Goal: Task Accomplishment & Management: Complete application form

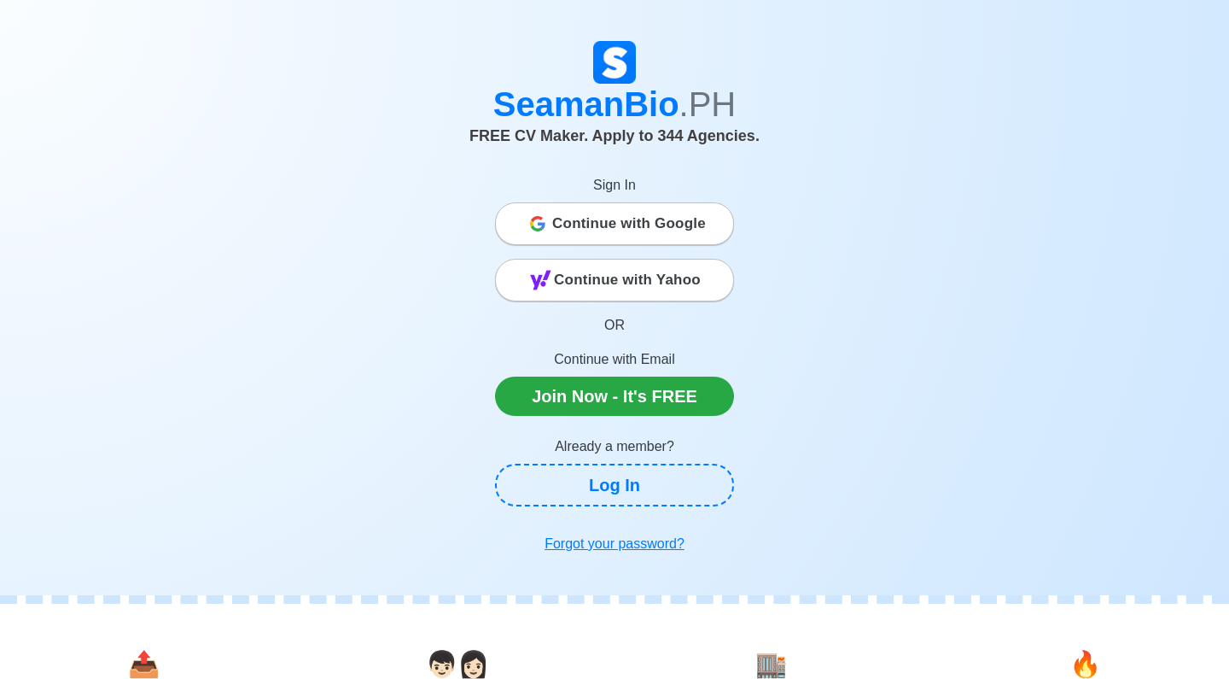
click at [663, 214] on span "Continue with Google" at bounding box center [629, 224] width 154 height 34
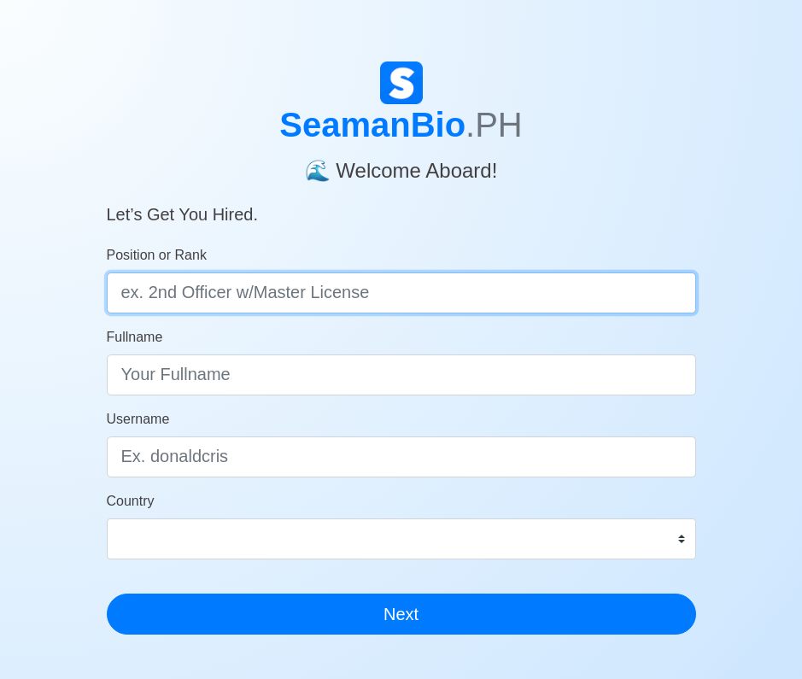
click at [188, 295] on input "Position or Rank" at bounding box center [401, 292] width 589 height 41
type input "Administrative Assistant"
click at [293, 301] on input "Administrative Assistant" at bounding box center [401, 292] width 589 height 41
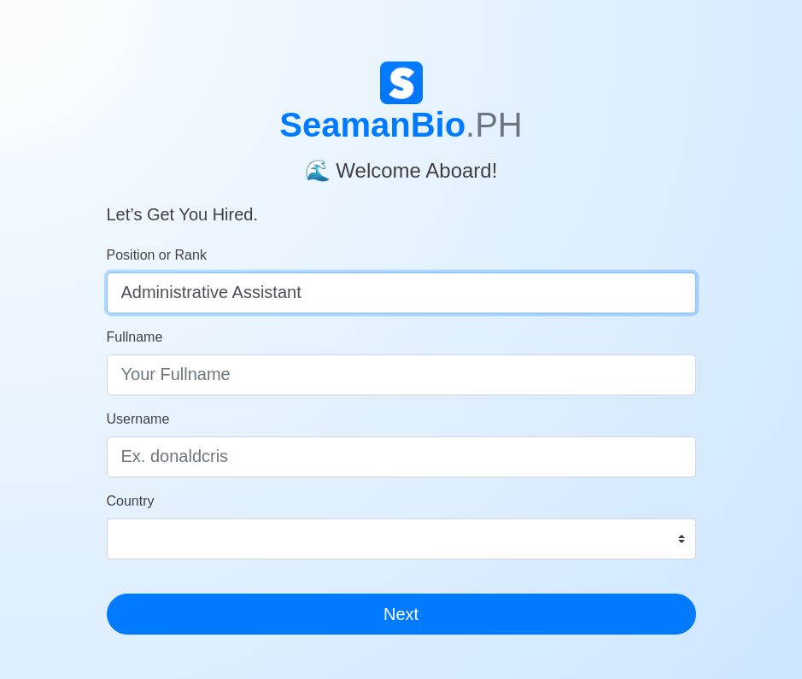
click at [293, 301] on input "Administrative Assistant" at bounding box center [401, 292] width 589 height 41
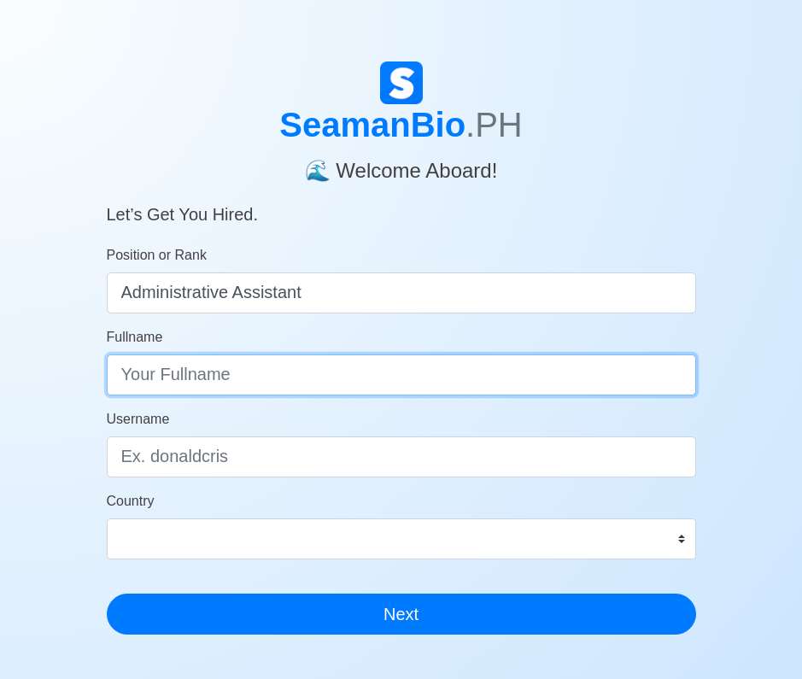
click at [192, 377] on input "Fullname" at bounding box center [401, 374] width 589 height 41
type input "Anjilyn Santelices"
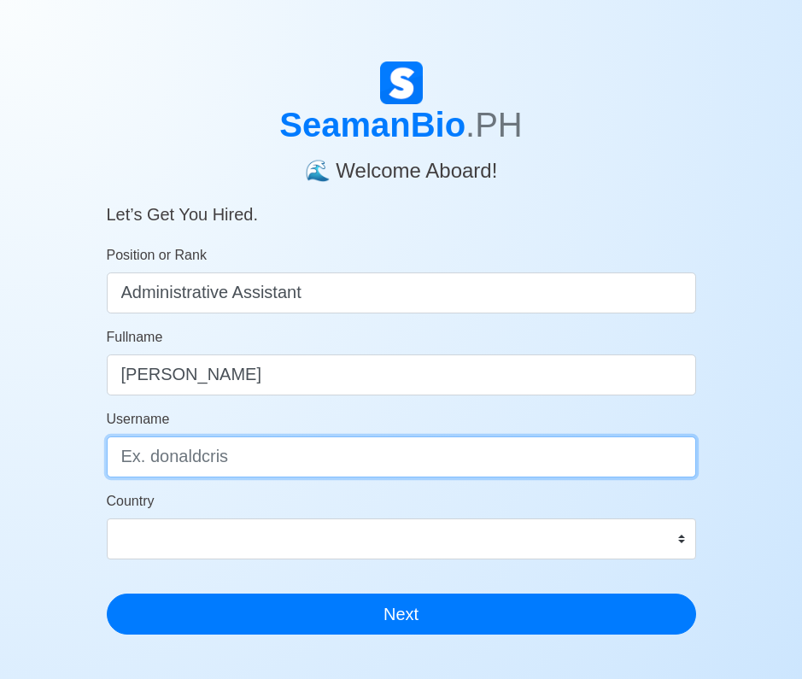
click at [161, 461] on input "Username" at bounding box center [401, 456] width 589 height 41
type input "Anji"
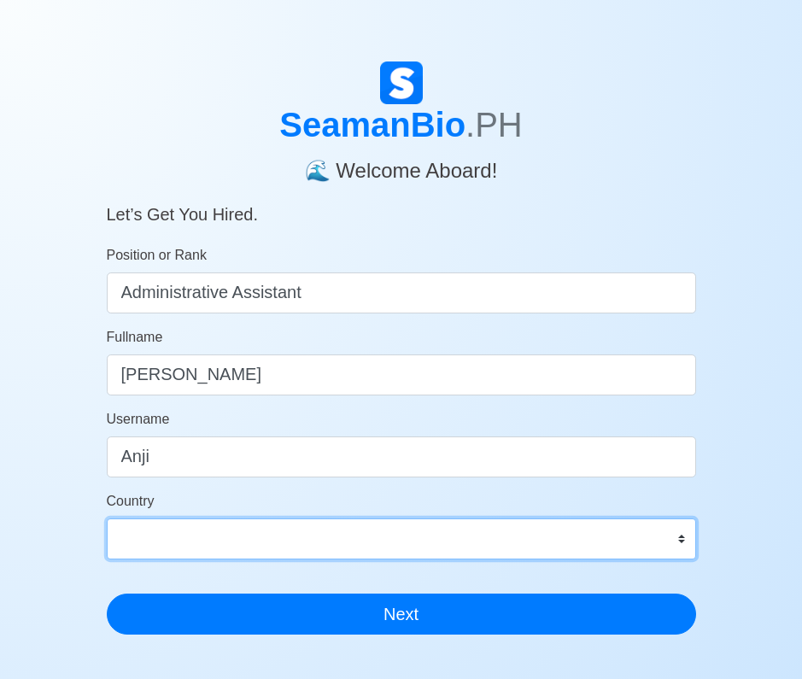
select select "PH"
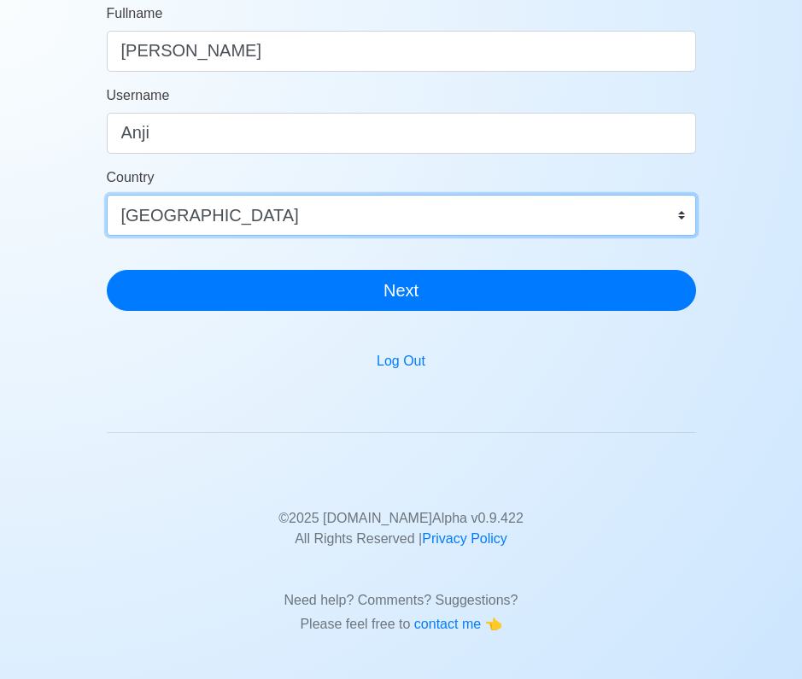
scroll to position [323, 0]
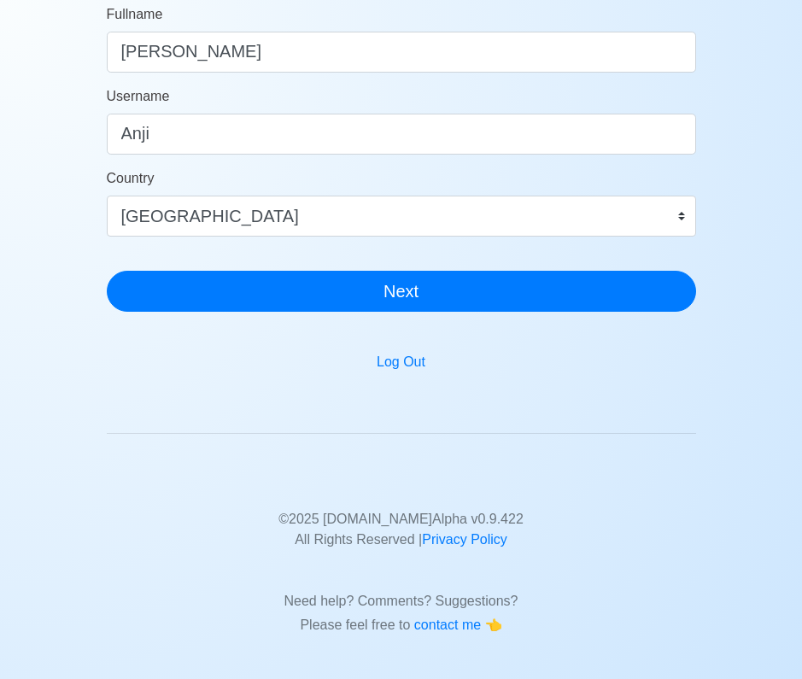
click at [417, 312] on div "SeamanBio .PH 🌊 Welcome Aboard! Let’s Get You Hired. Position or Rank Administr…" at bounding box center [401, 32] width 589 height 587
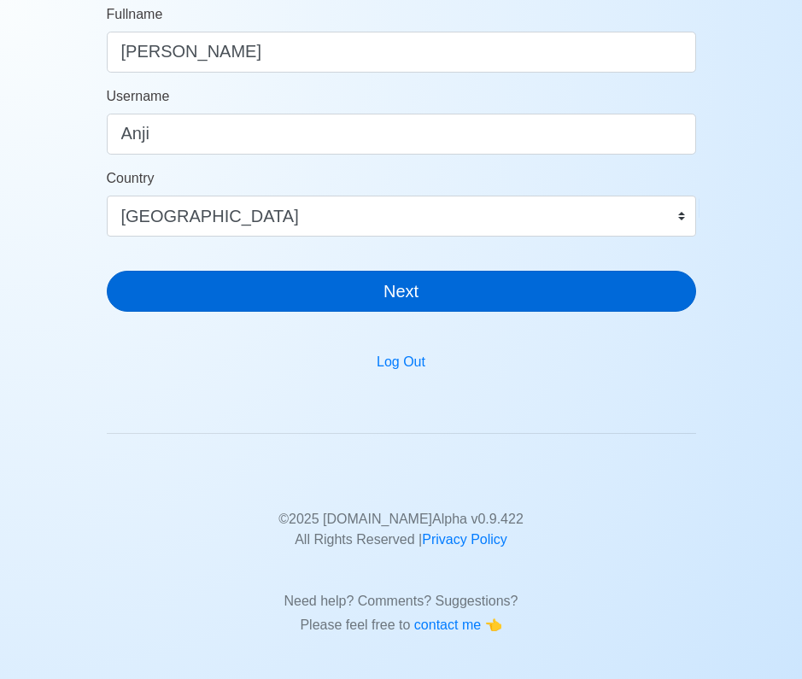
click at [443, 289] on button "Next" at bounding box center [401, 291] width 589 height 41
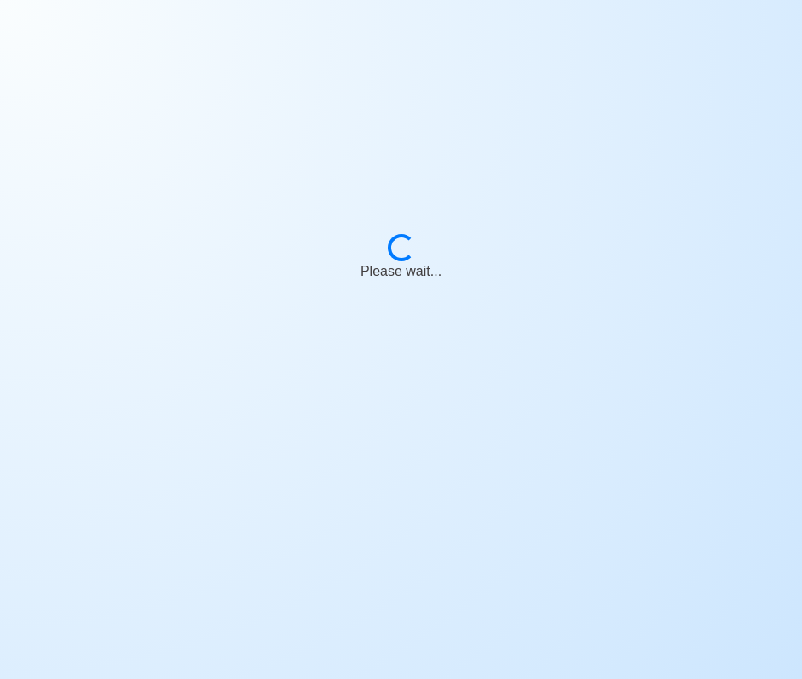
scroll to position [20, 0]
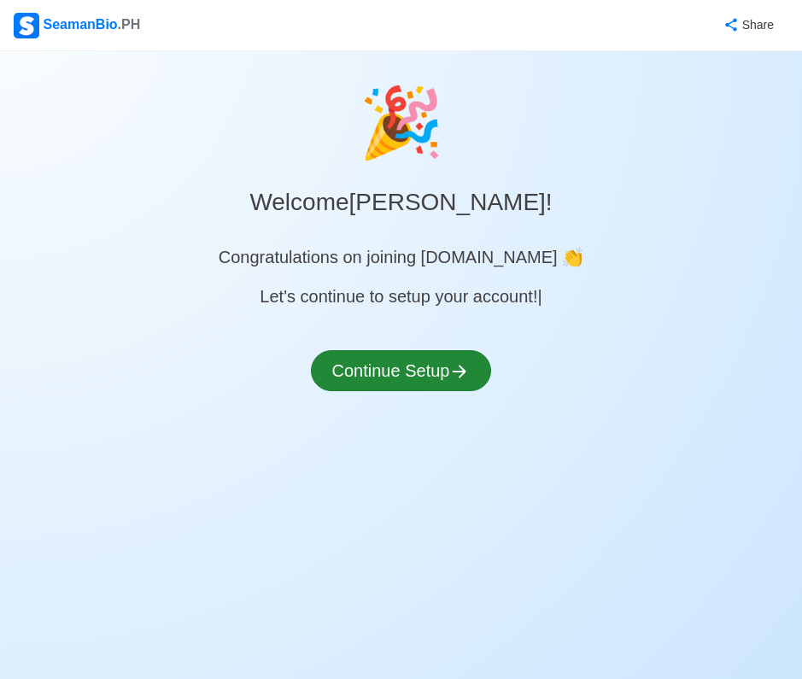
click at [383, 376] on button "Continue Setup" at bounding box center [401, 370] width 181 height 41
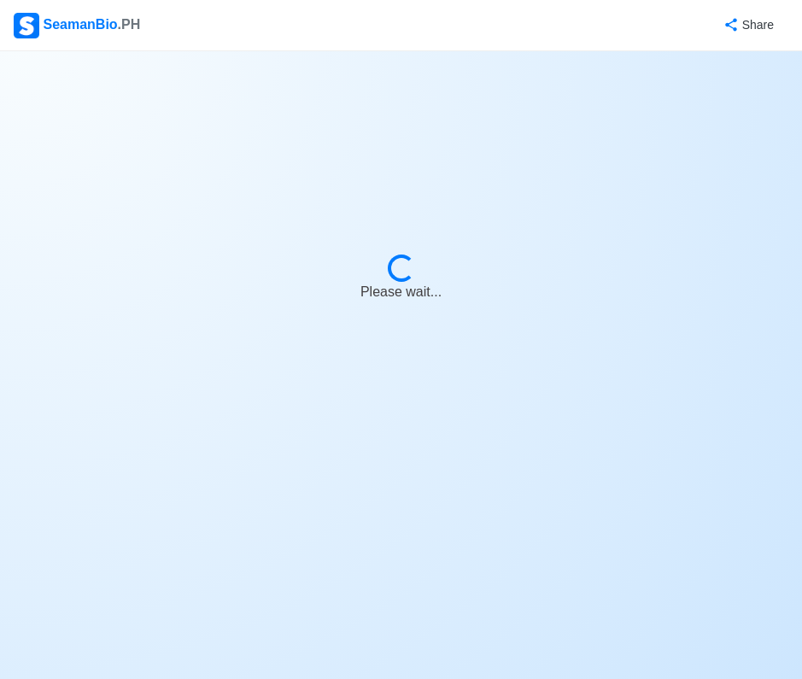
select select "Visible for Hiring"
select select "PH"
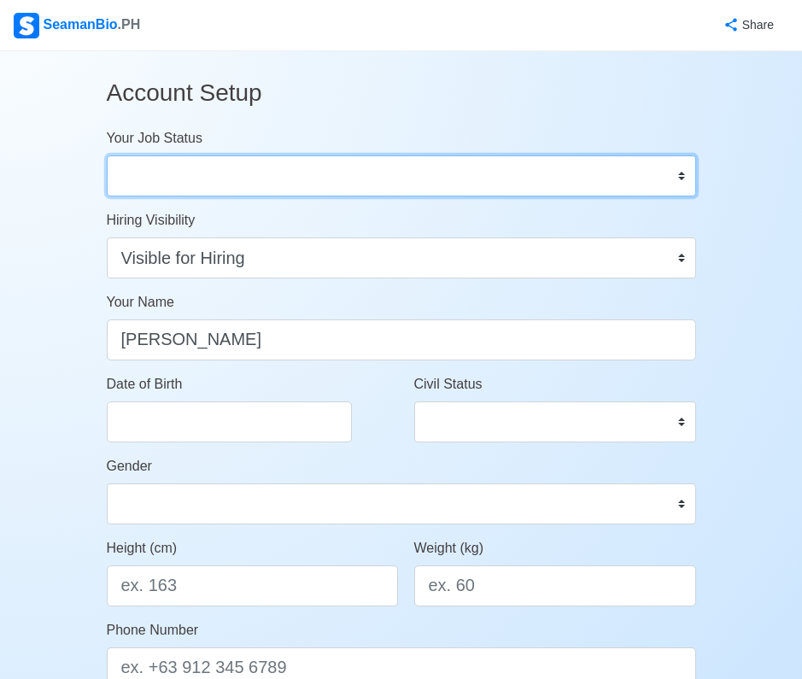
select select "Actively Looking for Job"
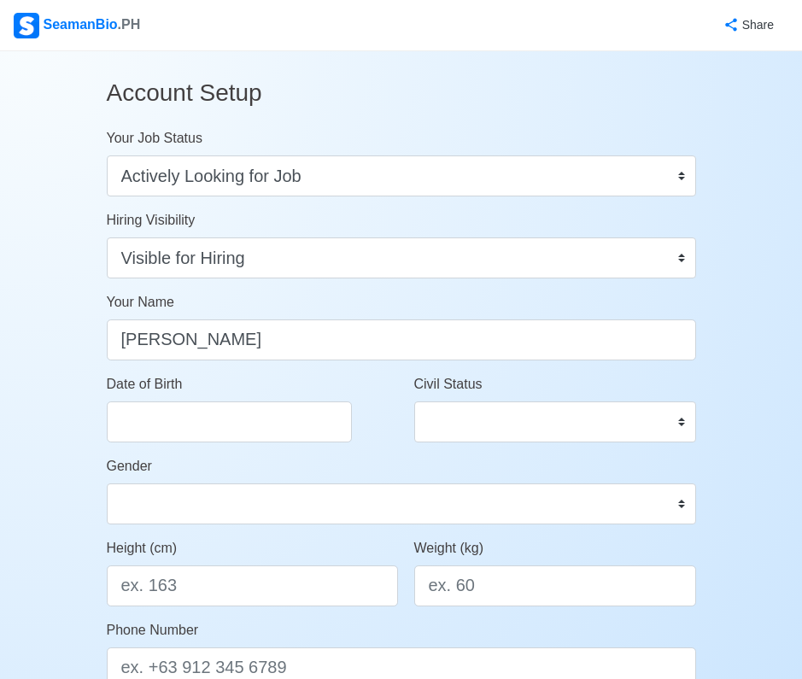
click at [164, 441] on div "Date of Birth" at bounding box center [247, 415] width 307 height 82
select select "****"
select select "******"
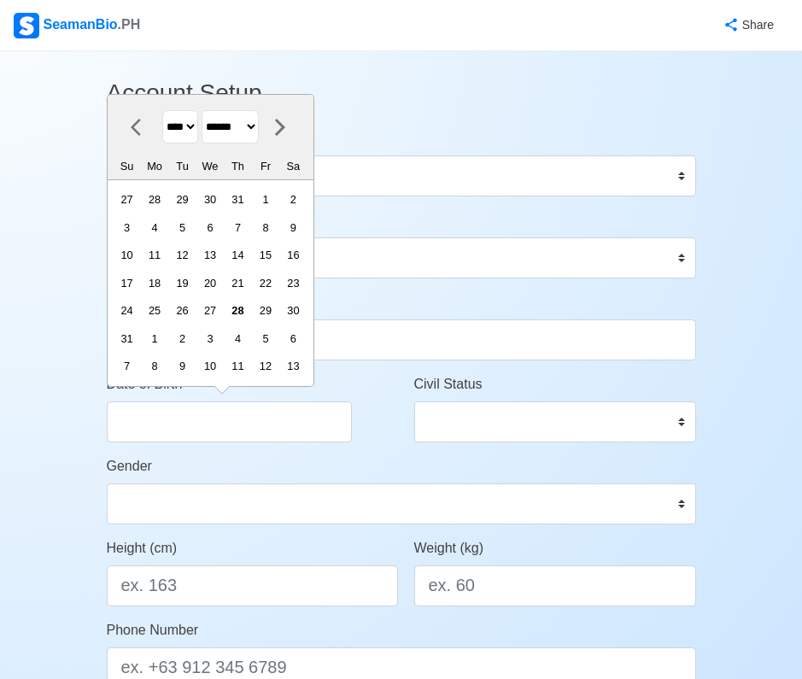
select select "****"
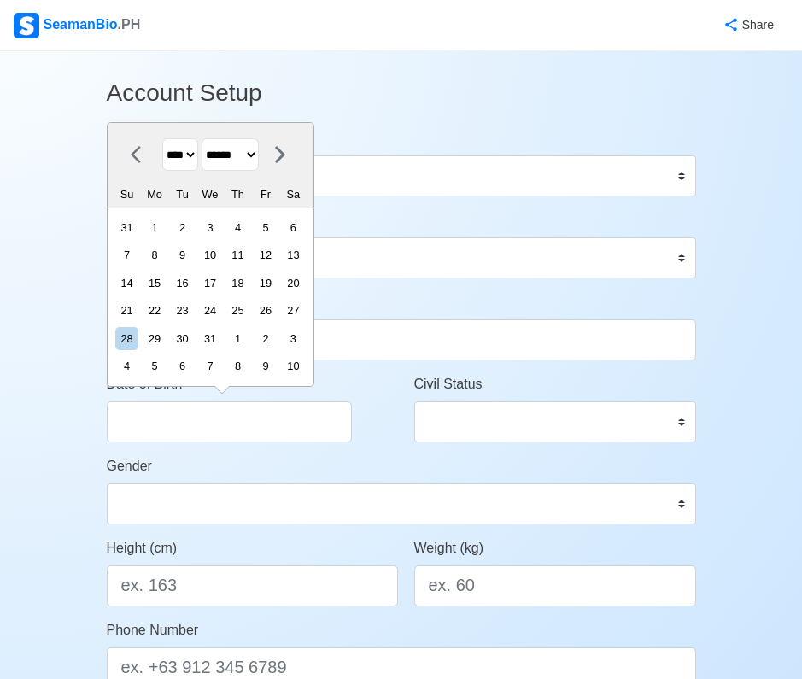
click at [258, 159] on select "******* ******** ***** ***** *** **** **** ****** ********* ******* ******** **…" at bounding box center [229, 154] width 57 height 33
select select "****"
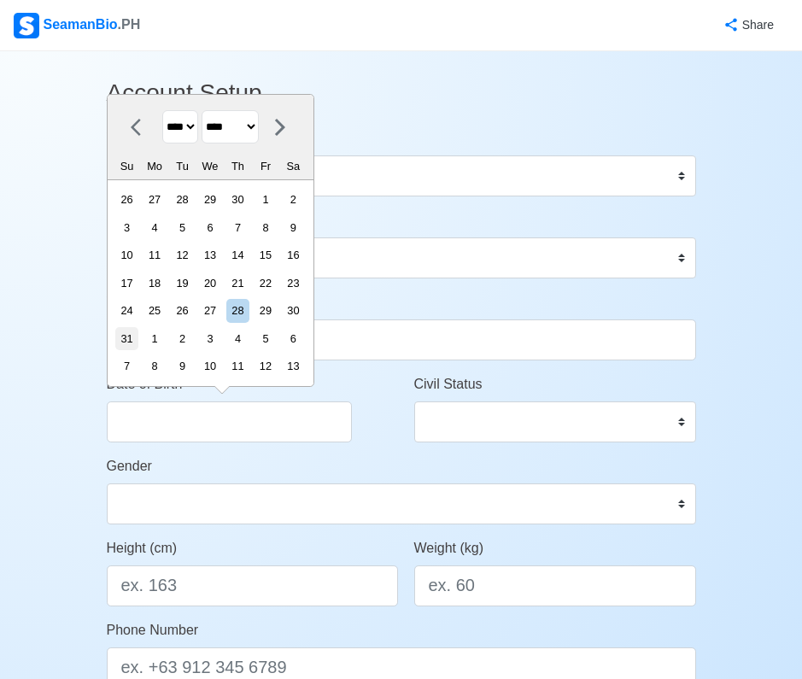
click at [138, 339] on div "31" at bounding box center [126, 338] width 23 height 23
type input "07/31/1994"
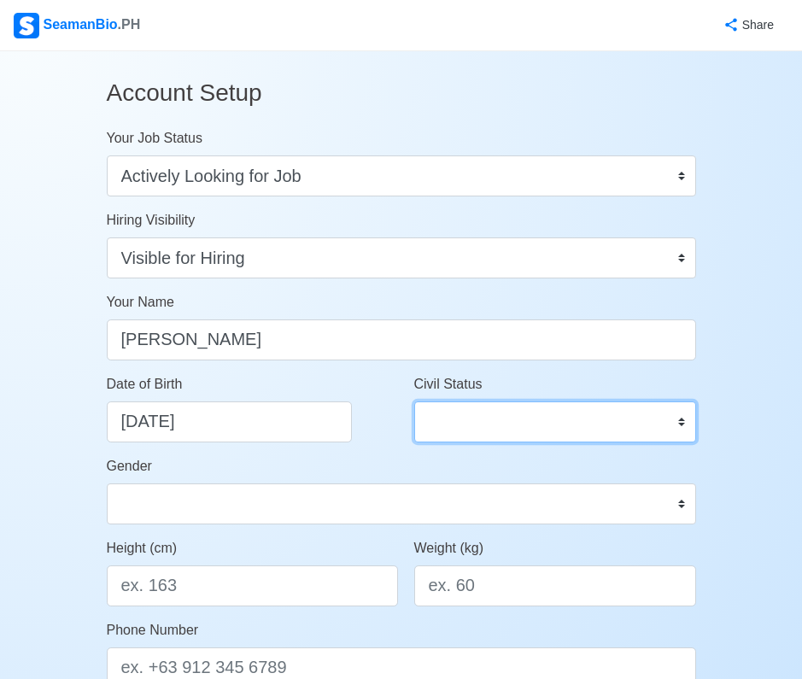
click at [528, 409] on select "Single Married Widowed Separated" at bounding box center [555, 421] width 282 height 41
select select "Married"
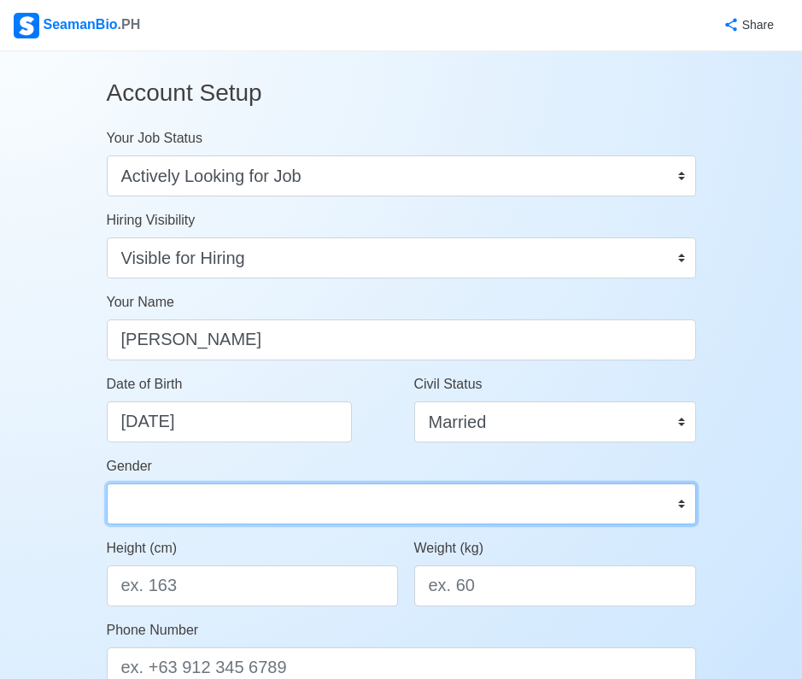
select select "Female"
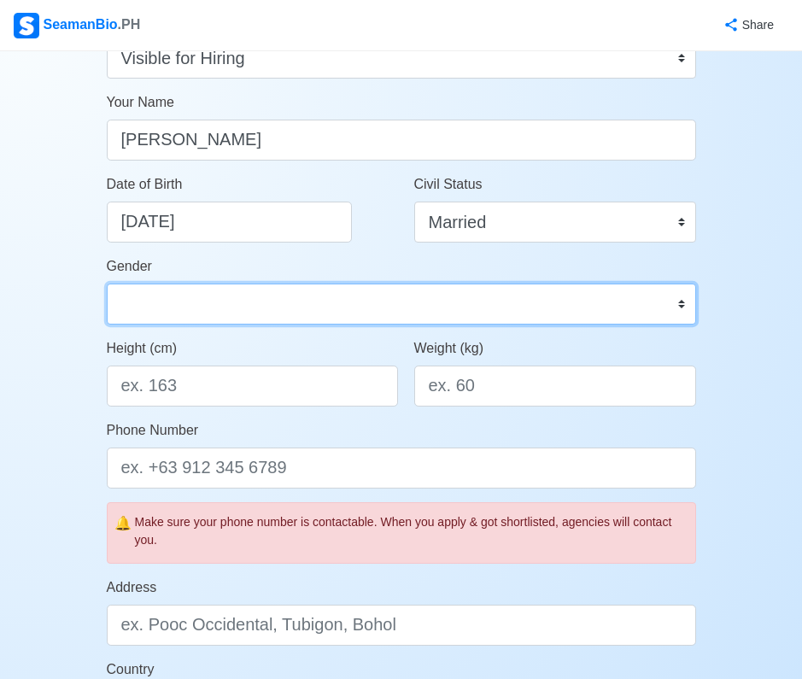
scroll to position [259, 0]
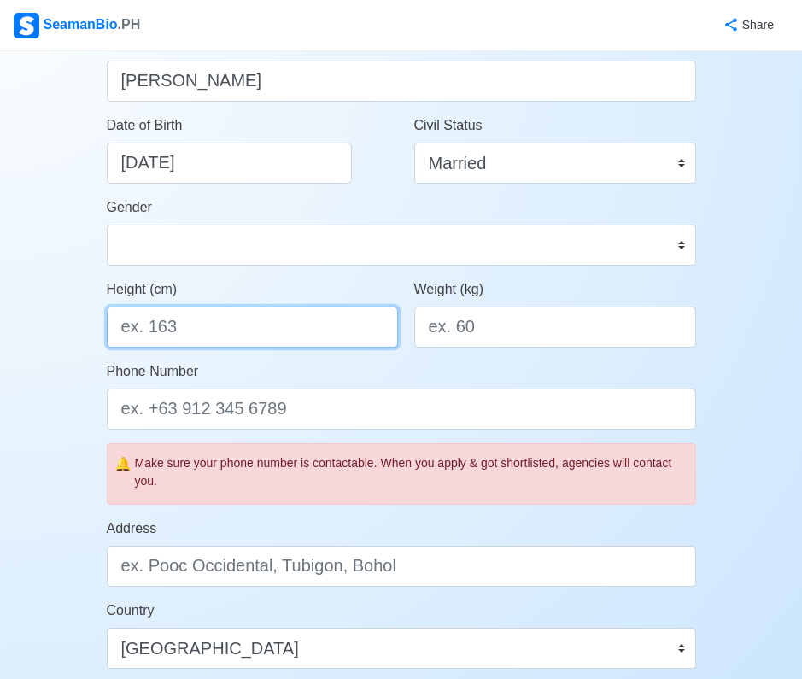
click at [197, 316] on input "Height (cm)" at bounding box center [252, 327] width 291 height 41
type input "153"
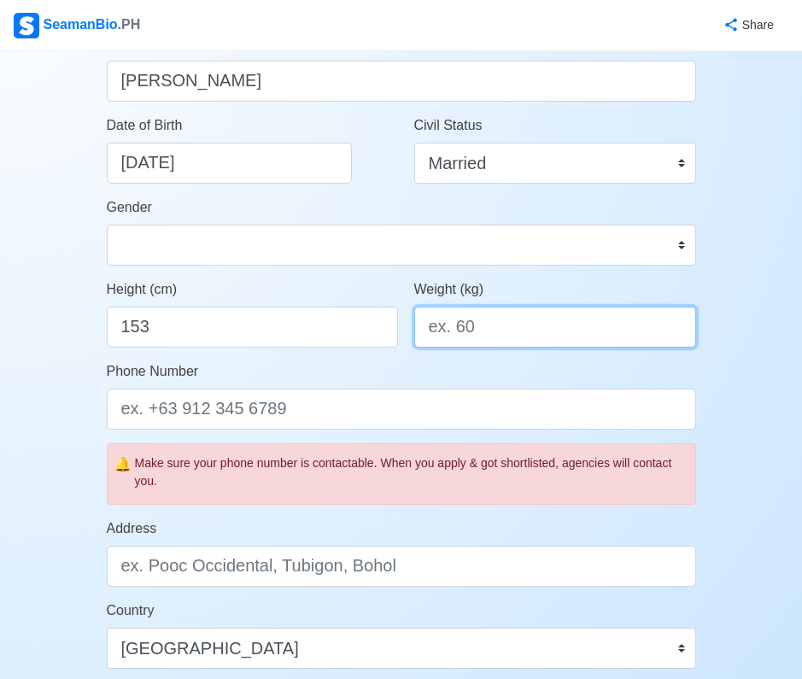
click at [444, 338] on input "Weight (kg)" at bounding box center [555, 327] width 282 height 41
type input "53"
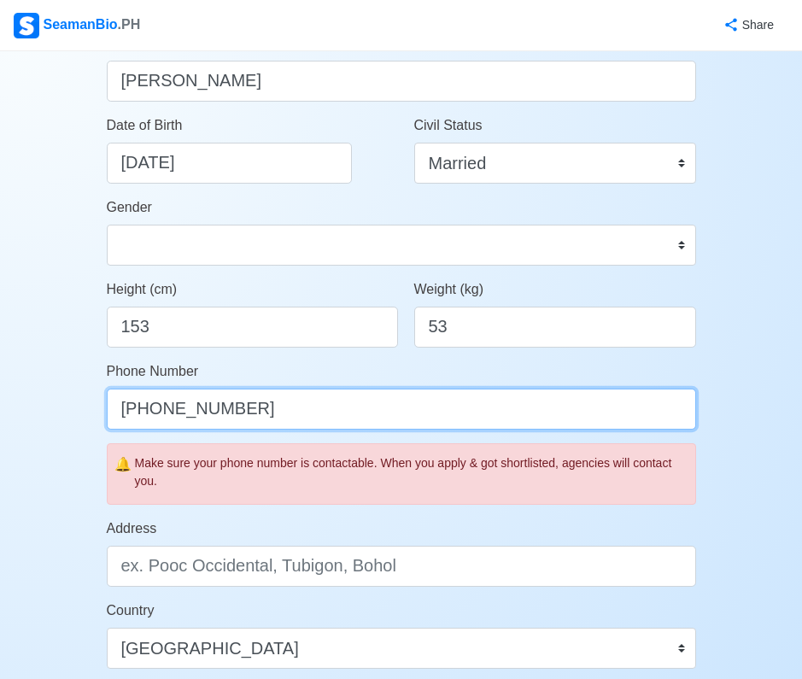
type input "+639761748251"
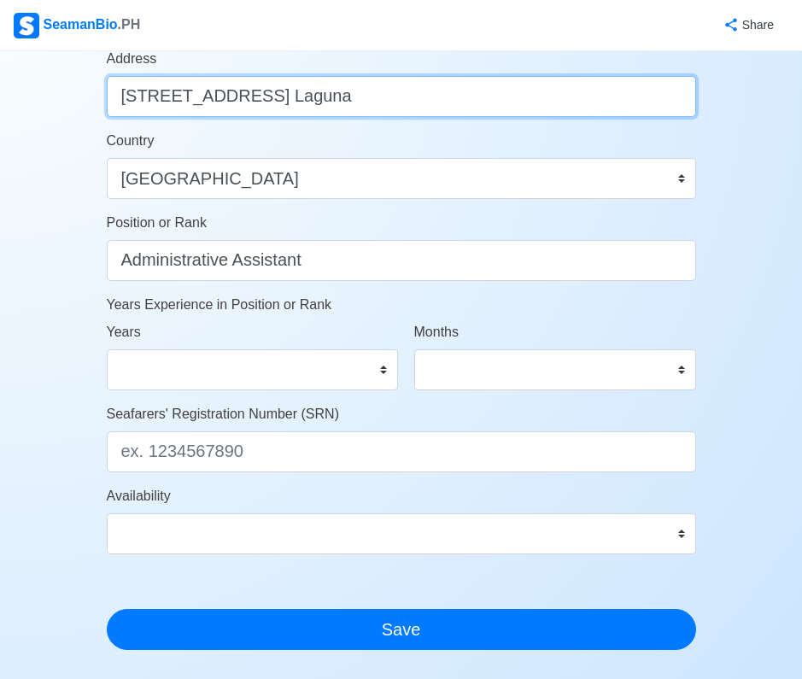
scroll to position [756, 0]
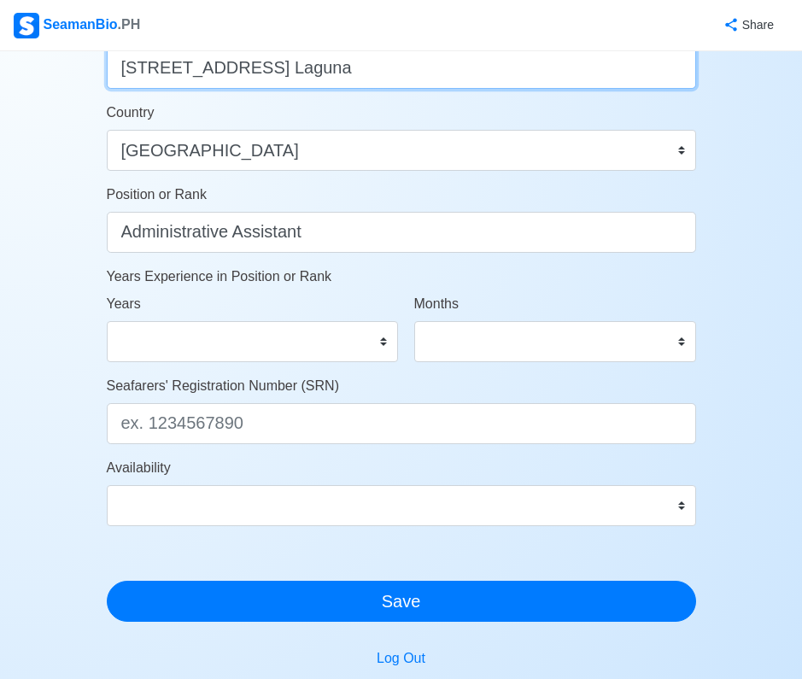
type input "2474 Narra St. Tuntungin Putho Los Banos Laguna"
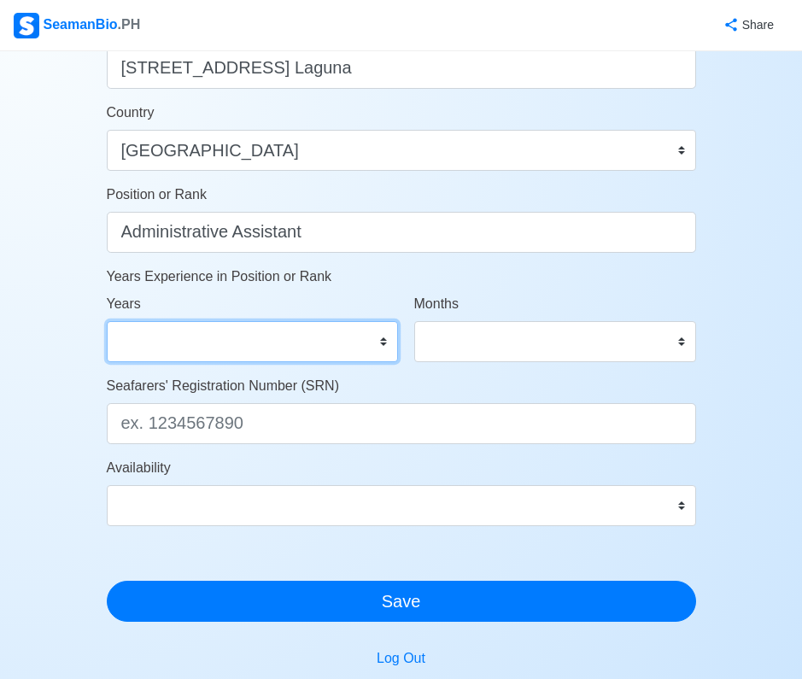
click at [298, 355] on select "0 1 2 3 4 5 6 7 8 9 10 11 12 13 14 15 16 17 18 19 20 21 22 23 24 25 26 27 28 29…" at bounding box center [252, 341] width 291 height 41
select select "11"
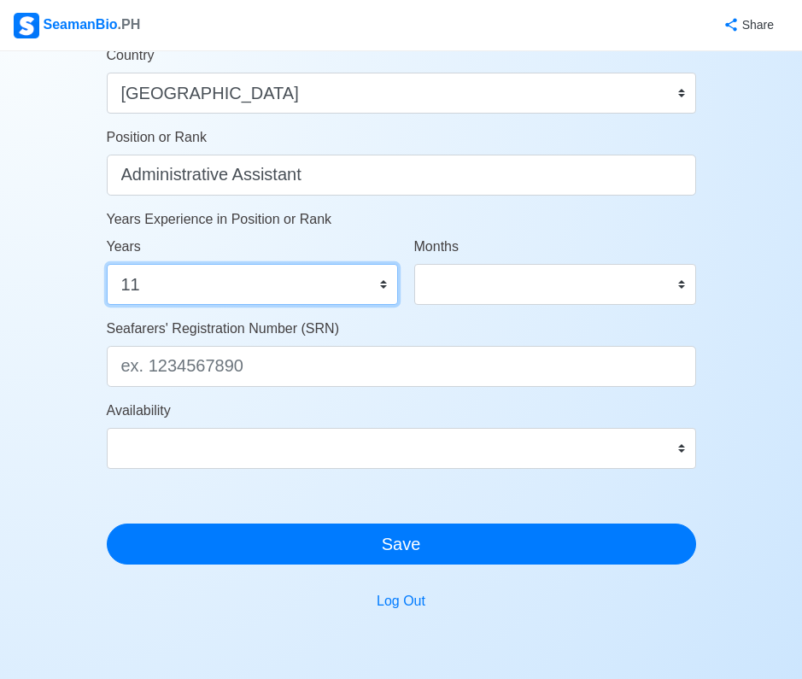
scroll to position [820, 0]
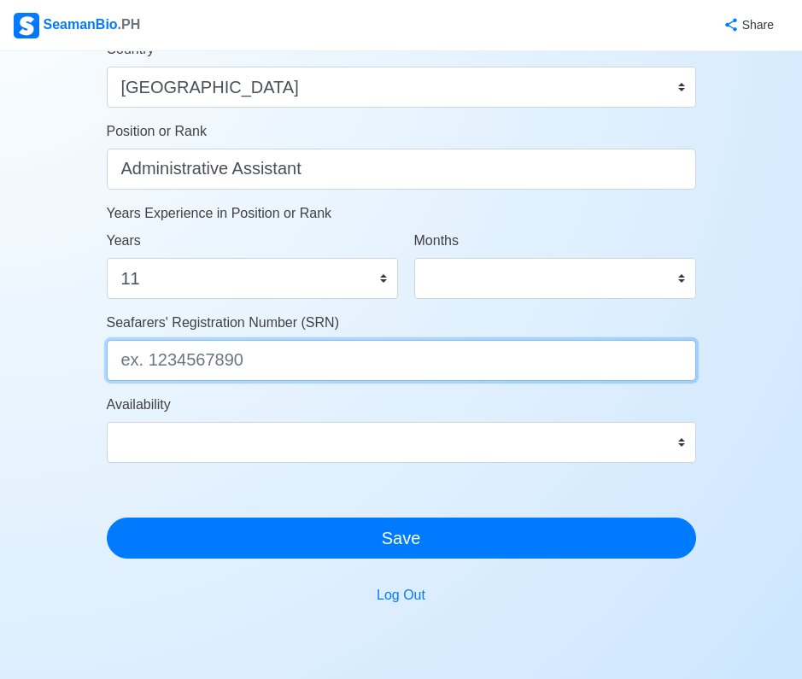
click at [155, 373] on input "Seafarers' Registration Number (SRN)" at bounding box center [401, 360] width 589 height 41
paste input "9407310150"
type input "9407310150"
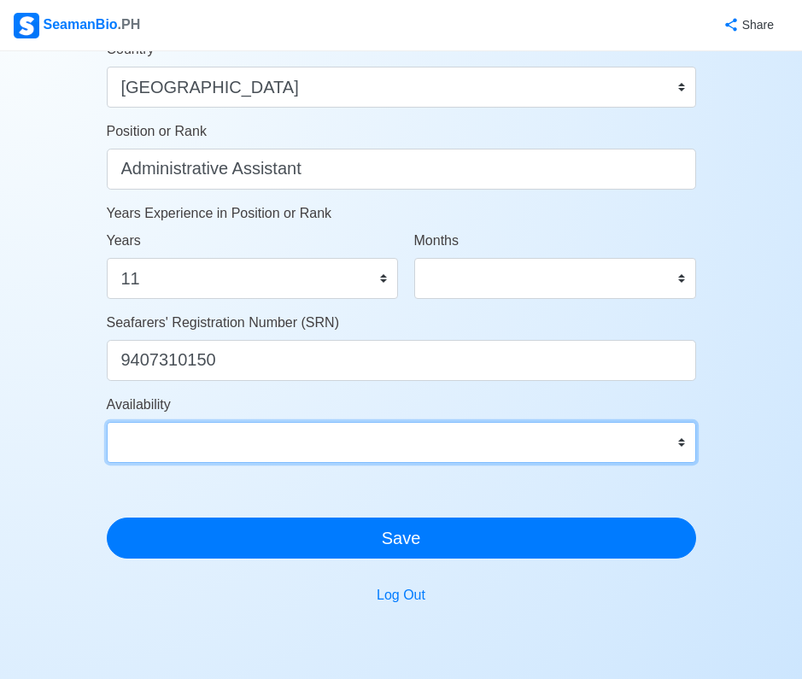
click at [172, 458] on select "Immediate Sep 2025 Oct 2025 Nov 2025 Dec 2025 Jan 2026 Feb 2026 Mar 2026 Apr 20…" at bounding box center [401, 442] width 589 height 41
select select "4102416000000"
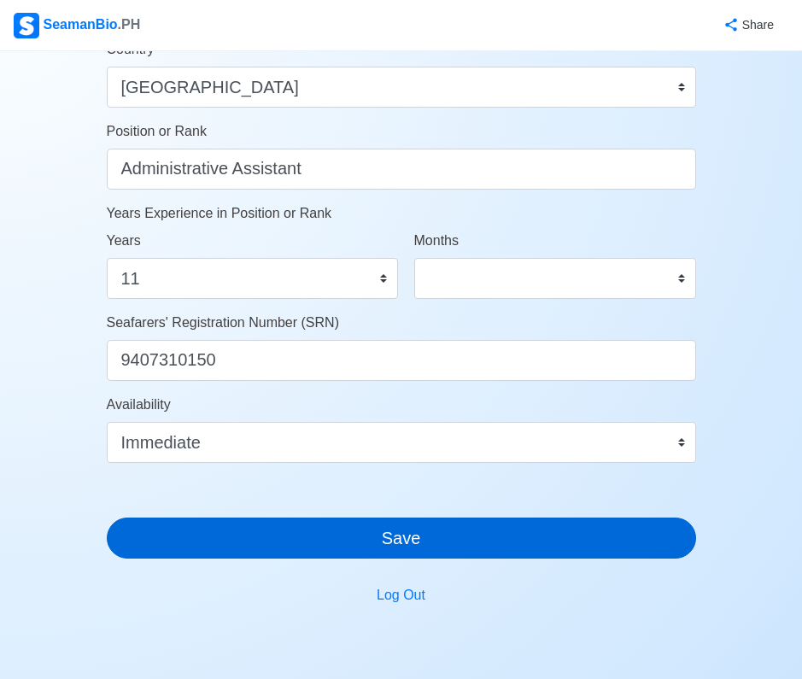
click at [316, 542] on button "Save" at bounding box center [401, 537] width 589 height 41
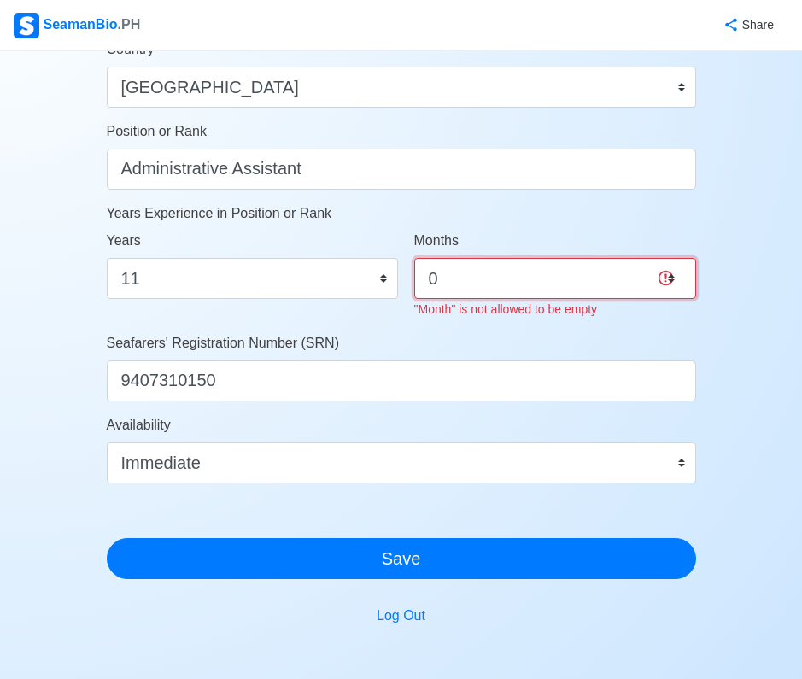
select select "3"
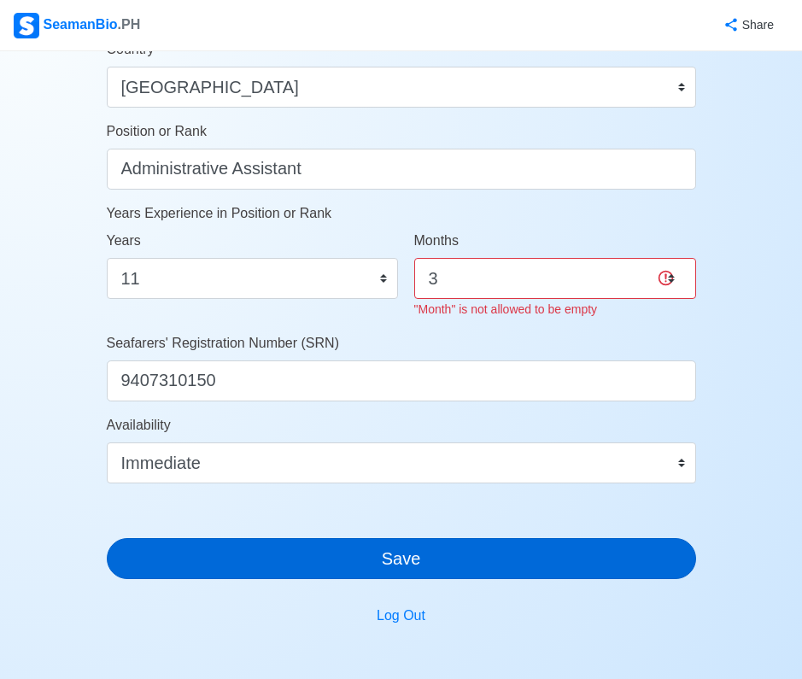
click at [263, 555] on button "Save" at bounding box center [401, 558] width 589 height 41
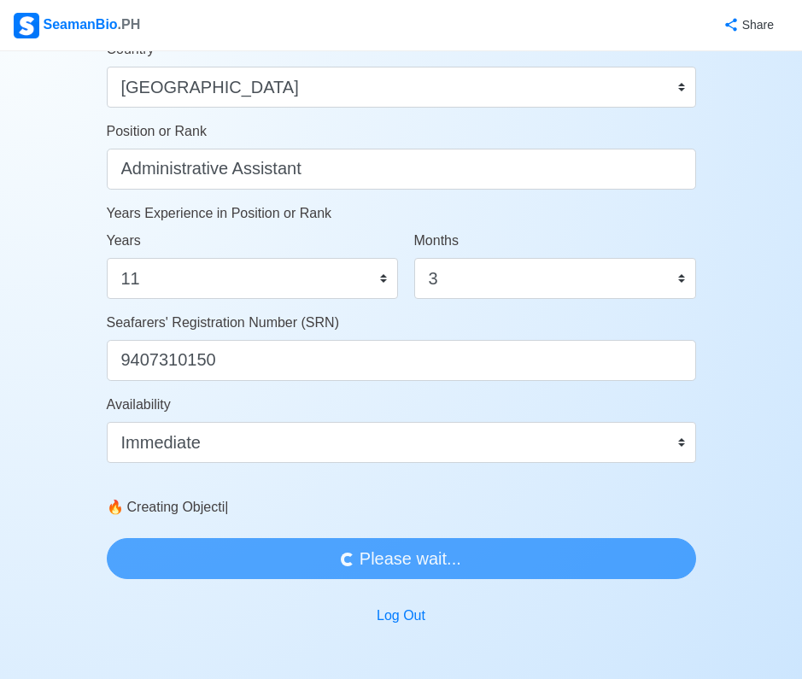
scroll to position [0, 0]
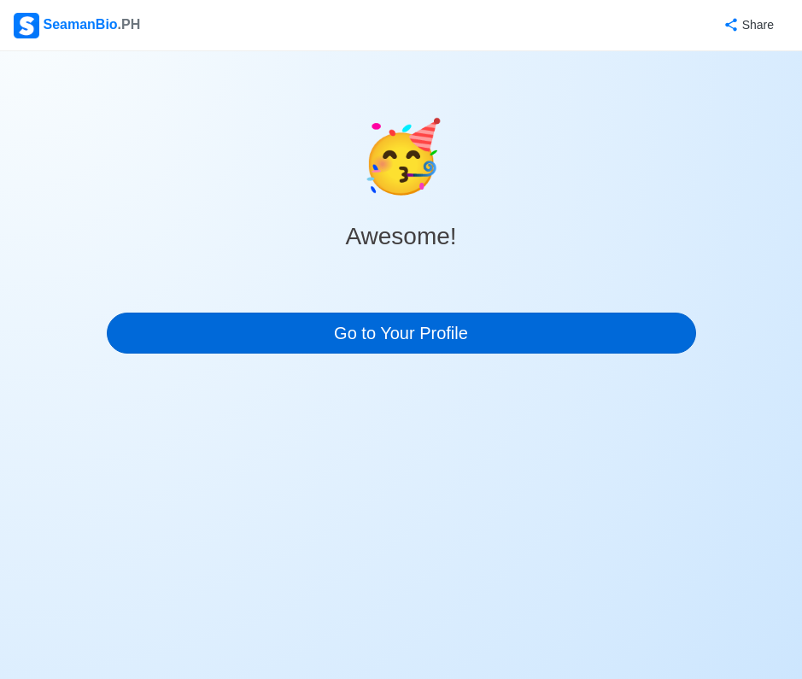
click at [434, 320] on link "Go to Your Profile" at bounding box center [401, 332] width 589 height 41
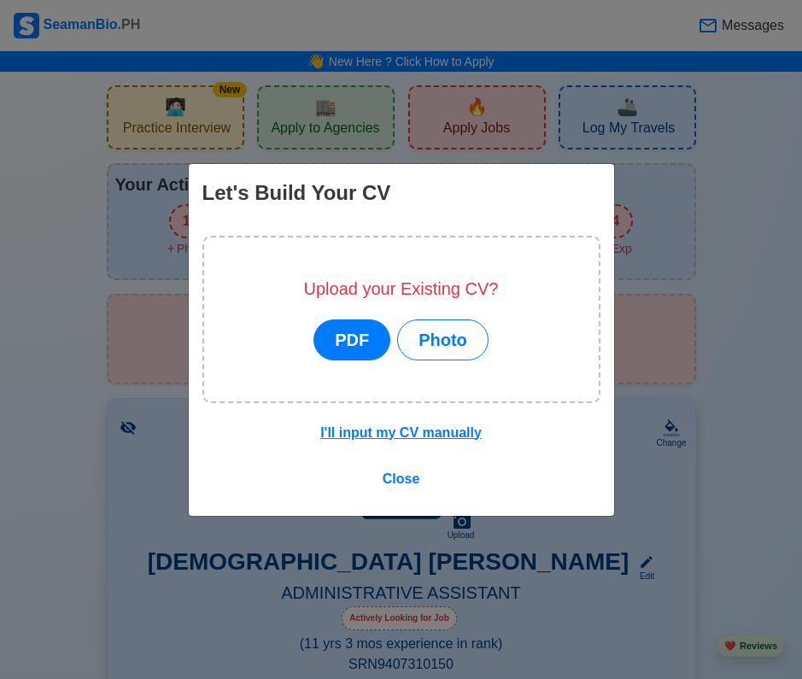
click at [329, 334] on button "PDF" at bounding box center [351, 339] width 77 height 41
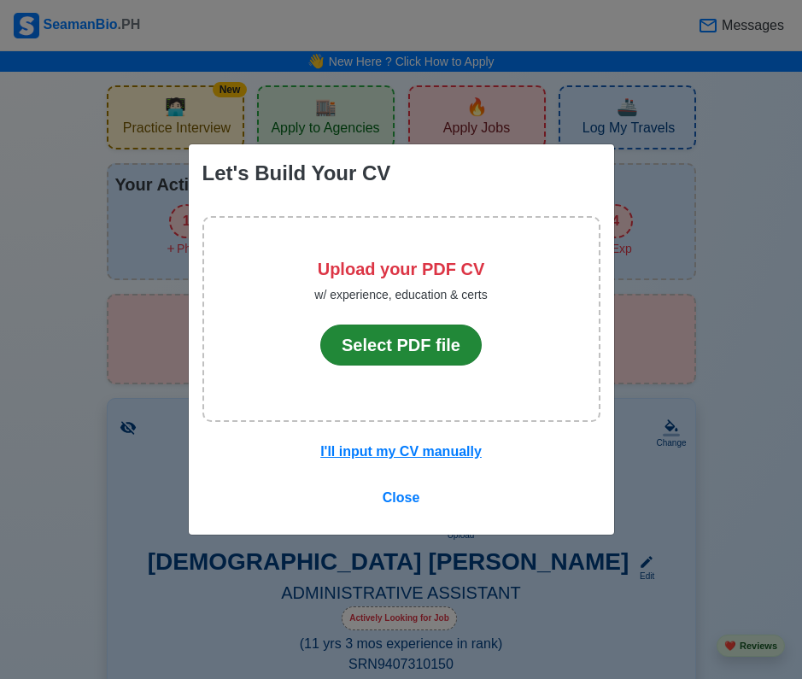
click at [388, 348] on button "Select PDF file" at bounding box center [400, 344] width 161 height 41
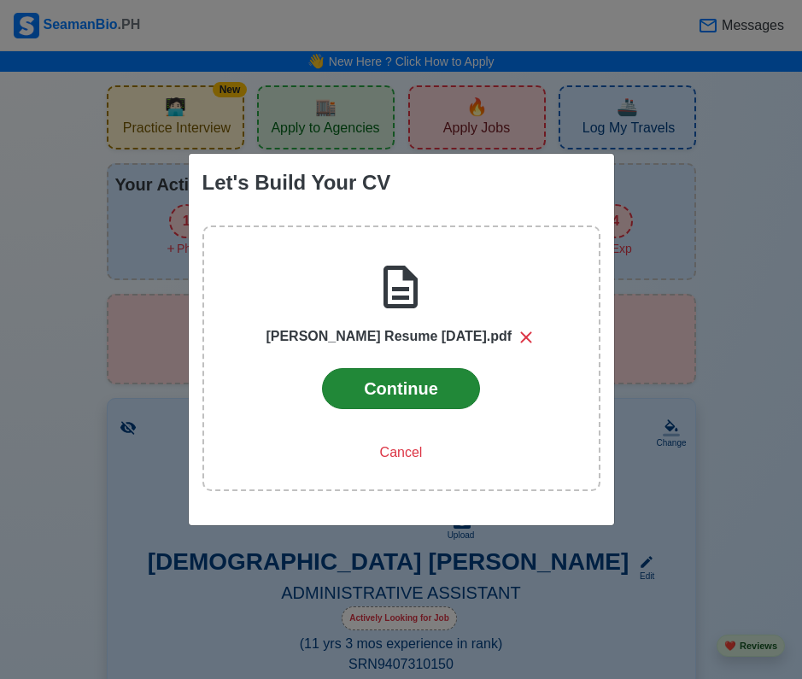
click at [392, 398] on button "Continue" at bounding box center [401, 388] width 158 height 41
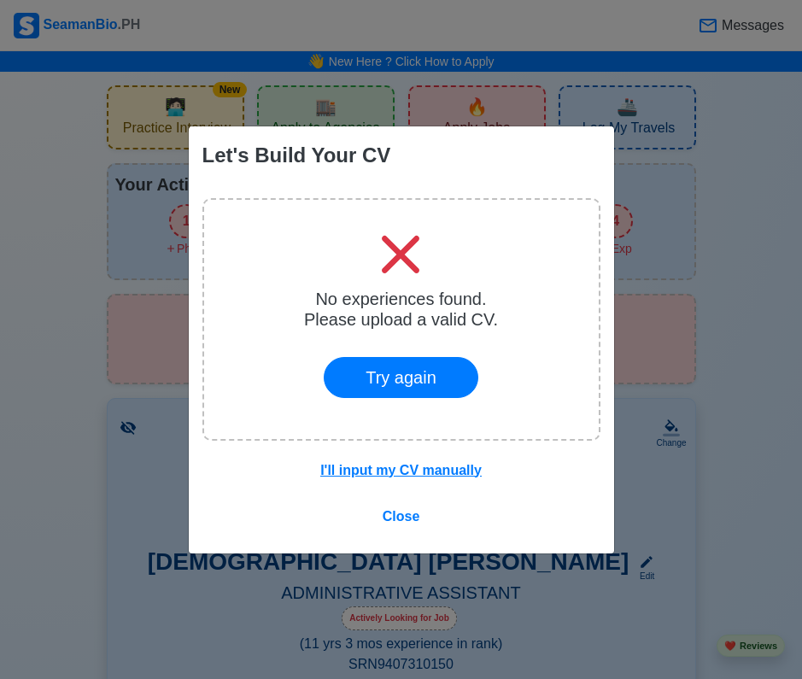
click at [415, 469] on u "I'll input my CV manually" at bounding box center [400, 470] width 161 height 15
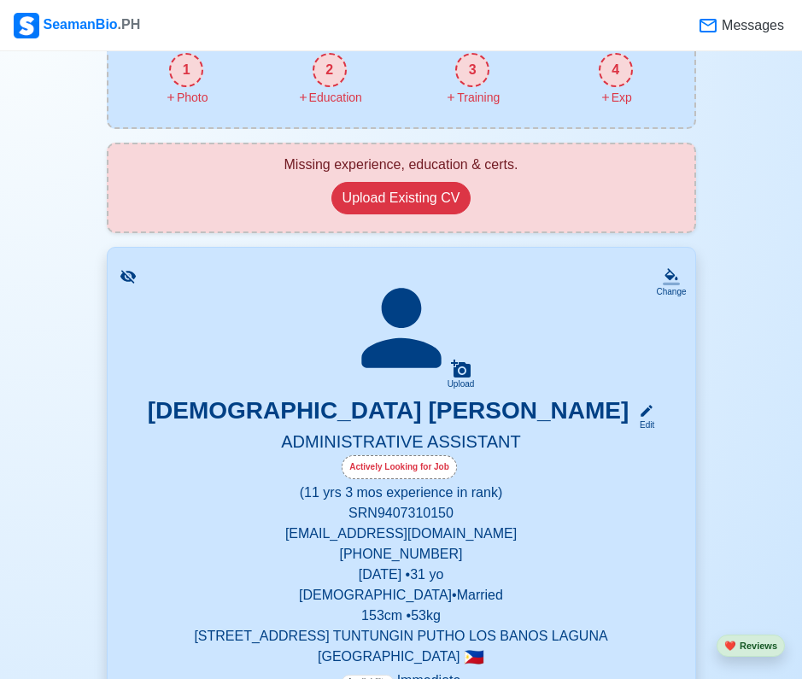
scroll to position [134, 0]
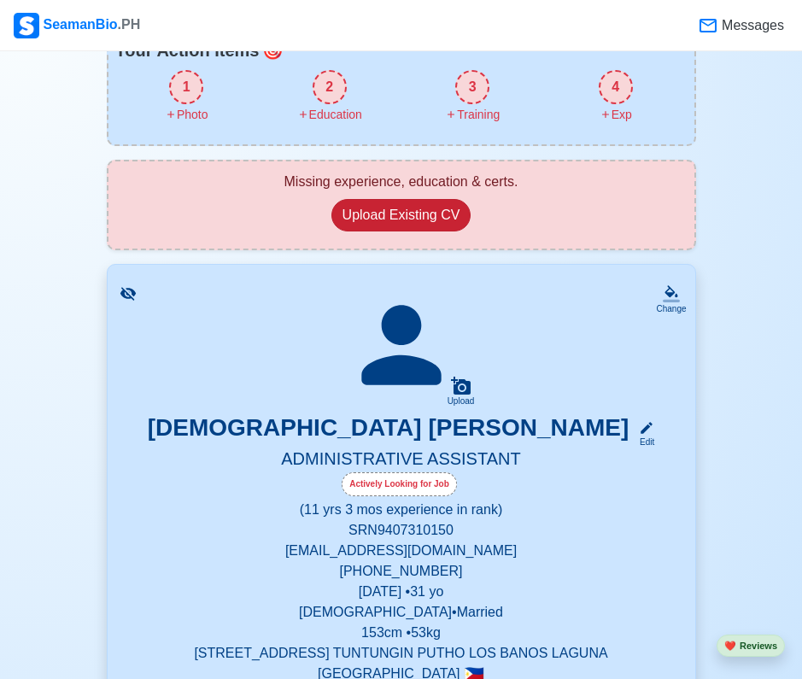
click at [430, 202] on button "Upload Existing CV" at bounding box center [401, 215] width 140 height 32
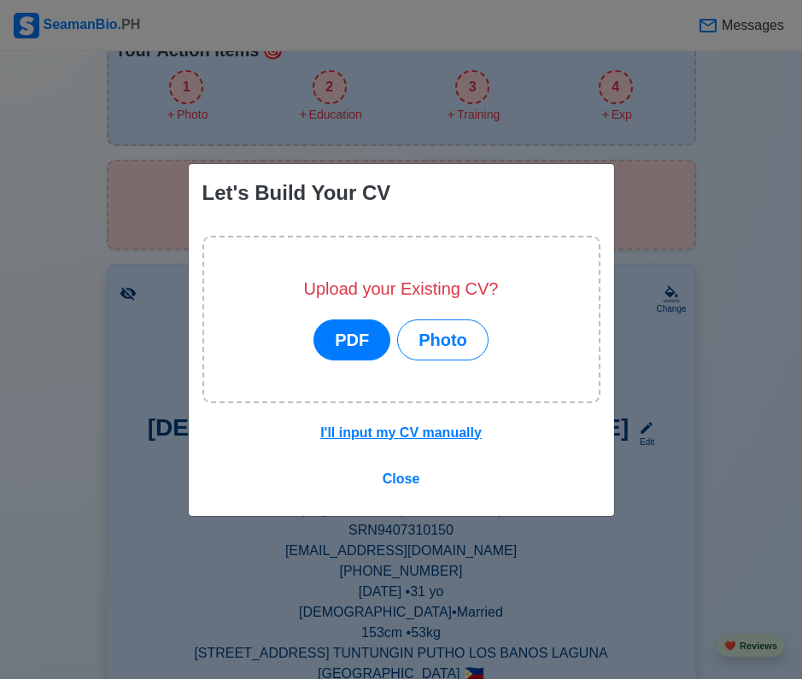
click at [355, 342] on button "PDF" at bounding box center [351, 339] width 77 height 41
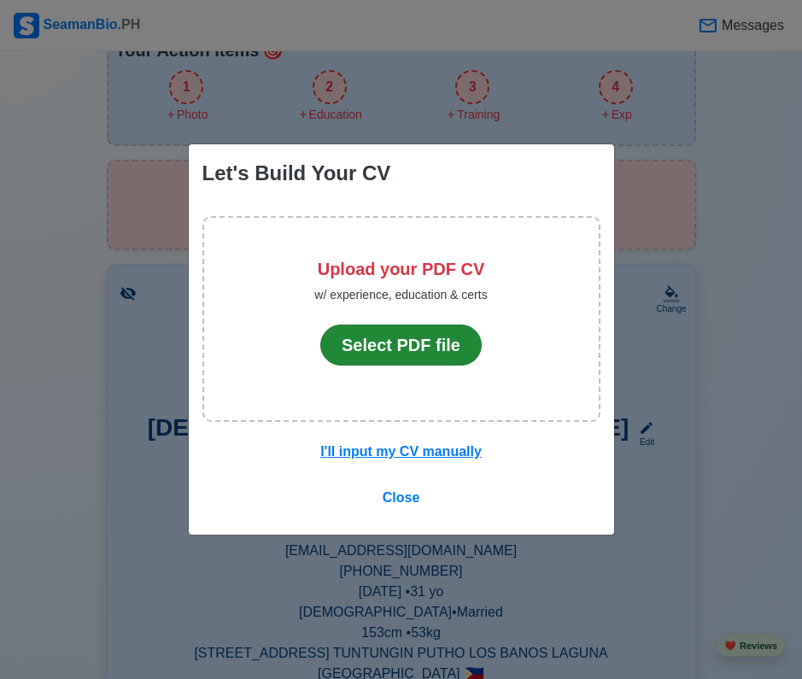
click at [380, 348] on button "Select PDF file" at bounding box center [400, 344] width 161 height 41
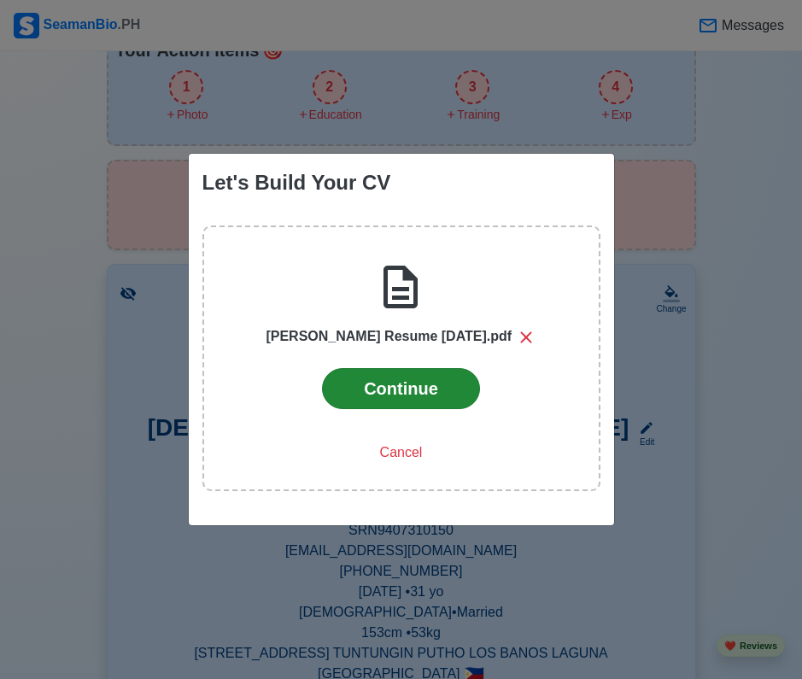
click at [404, 389] on button "Continue" at bounding box center [401, 388] width 158 height 41
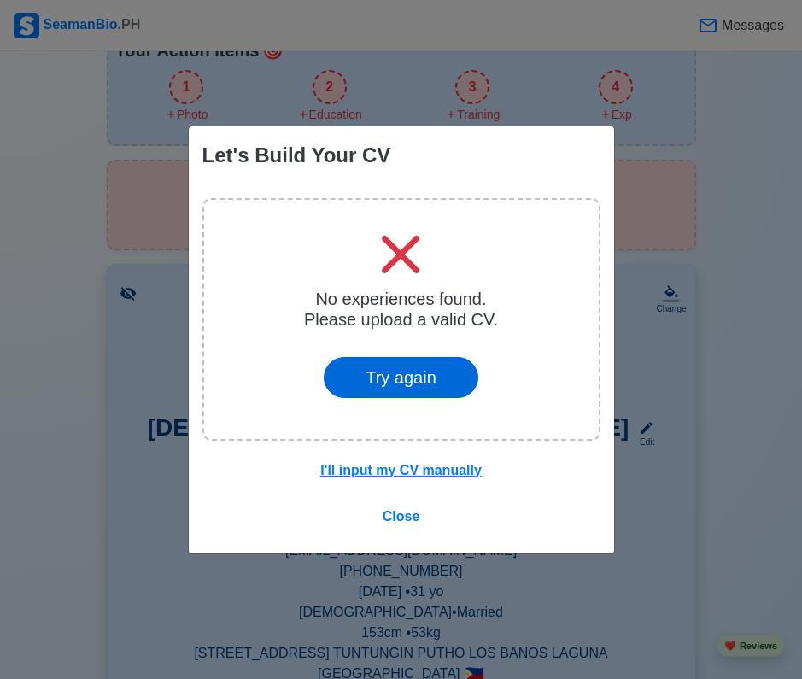
click at [408, 374] on button "Try again" at bounding box center [401, 377] width 155 height 41
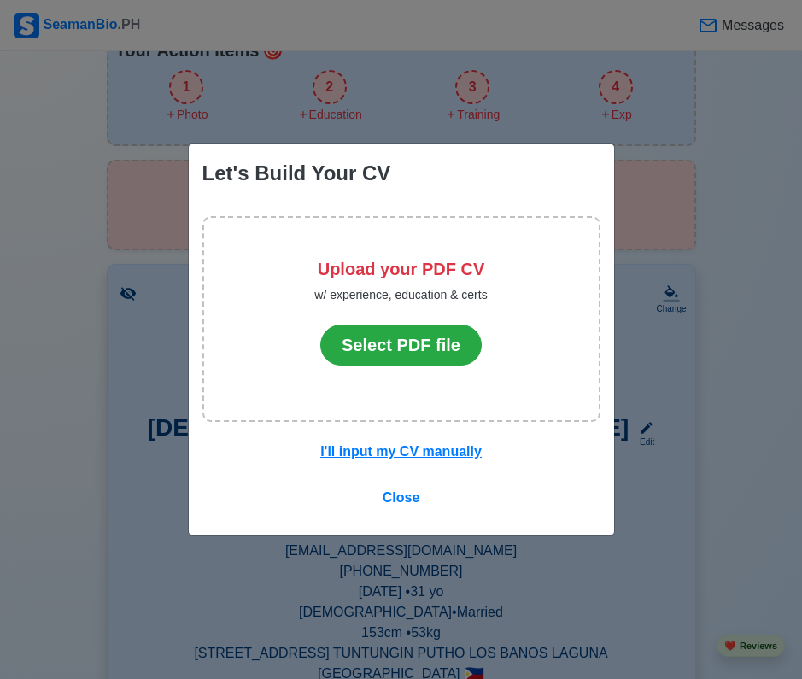
click at [412, 452] on u "I'll input my CV manually" at bounding box center [400, 451] width 161 height 15
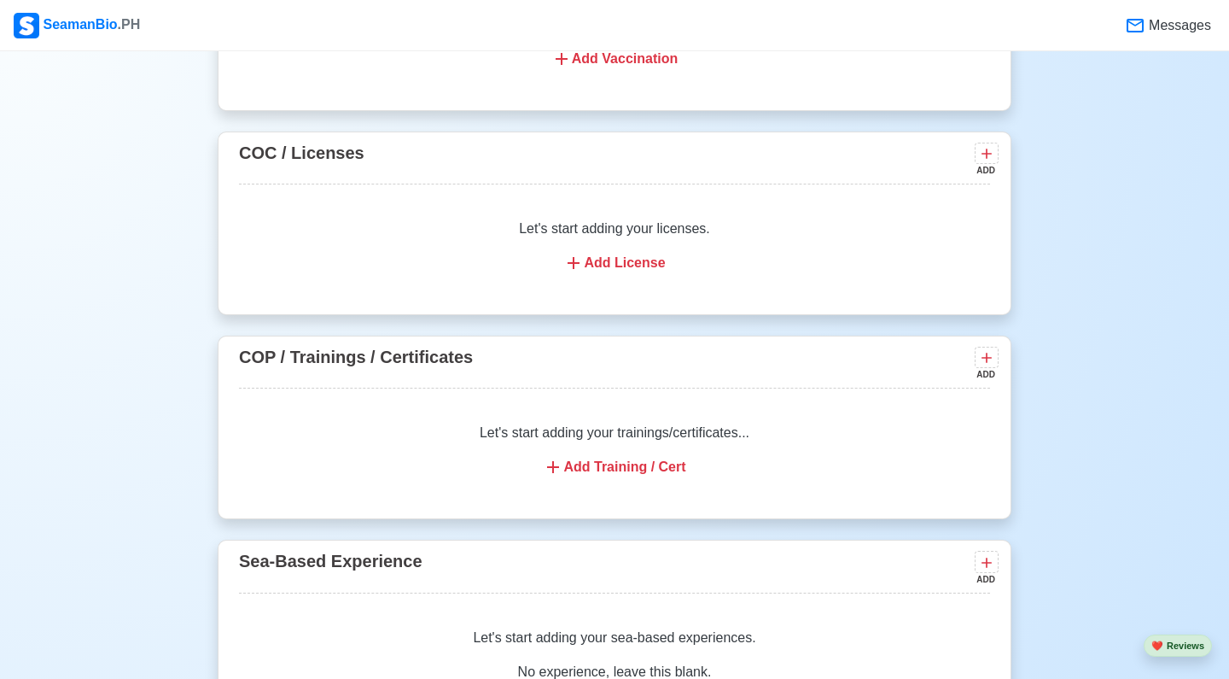
scroll to position [1841, 0]
click at [645, 470] on div "Add Training / Cert" at bounding box center [615, 468] width 710 height 20
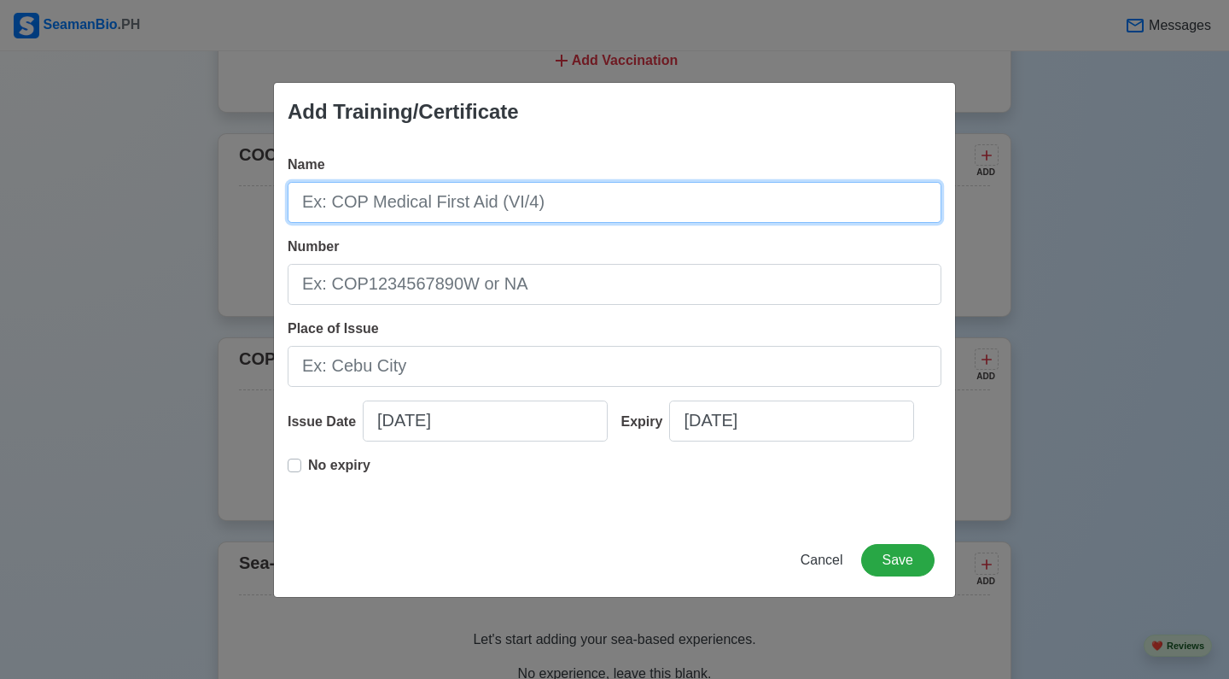
paste input "Basic Training (BT)"
type input "Basic Training (BT)"
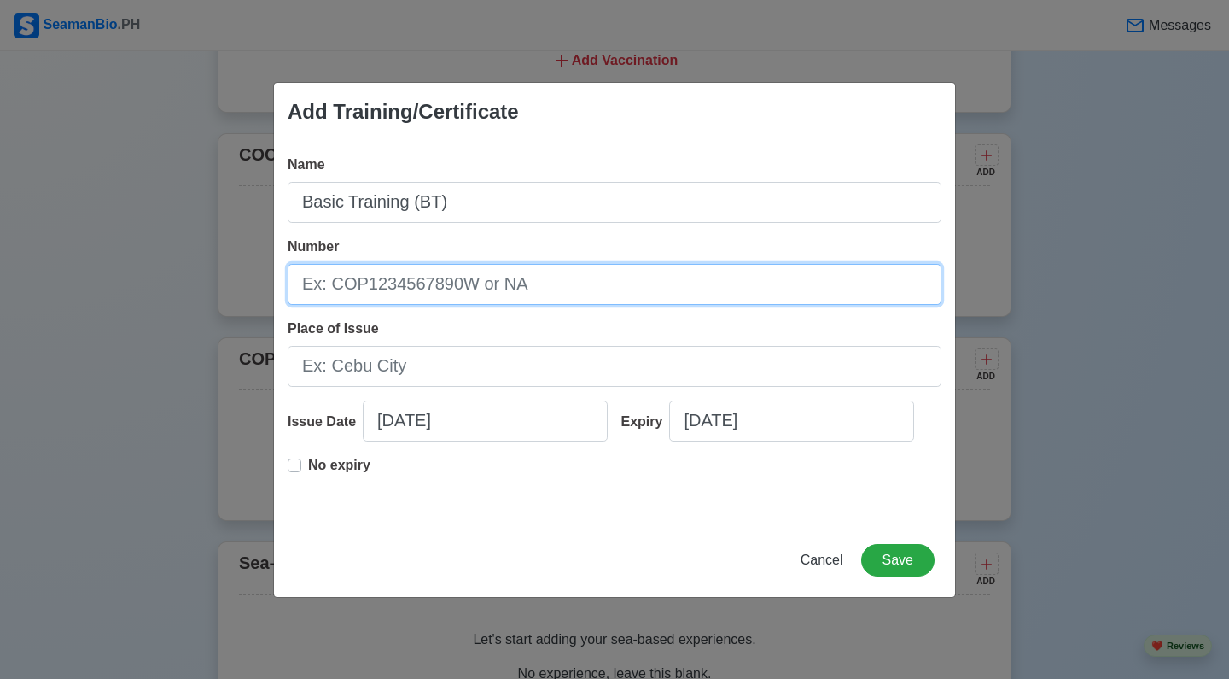
click at [453, 289] on input "Number" at bounding box center [615, 284] width 654 height 41
paste input "BT200119430025"
type input "BT200119430025"
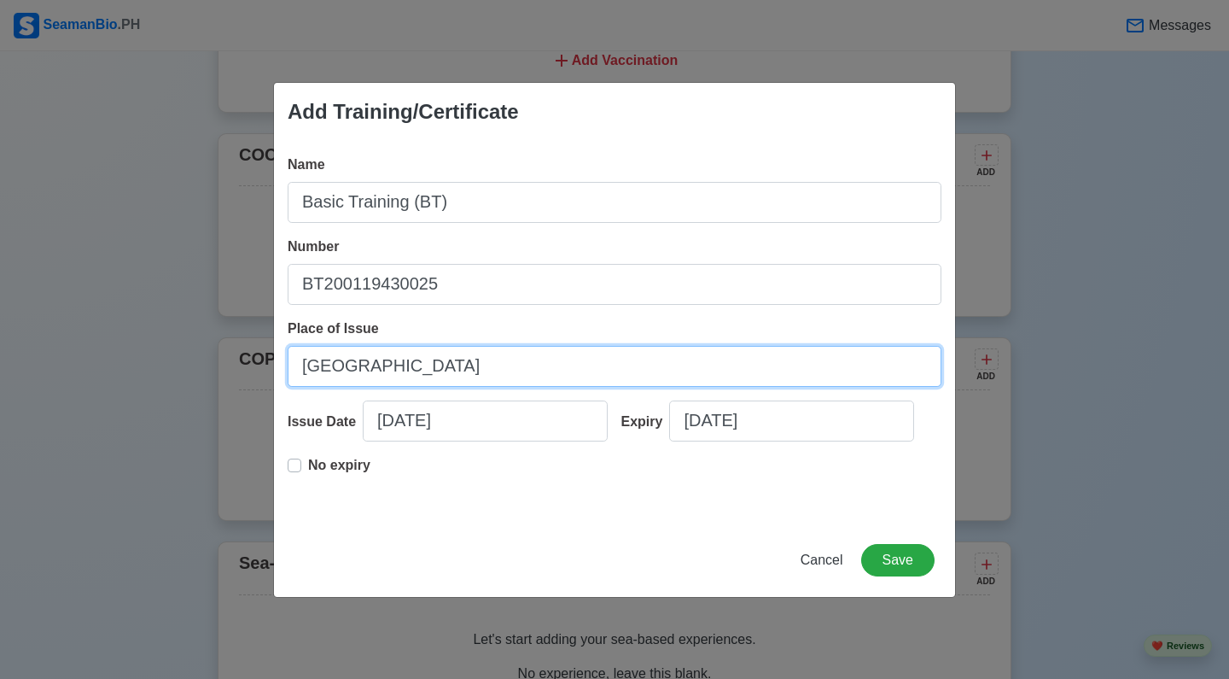
type input "Manila"
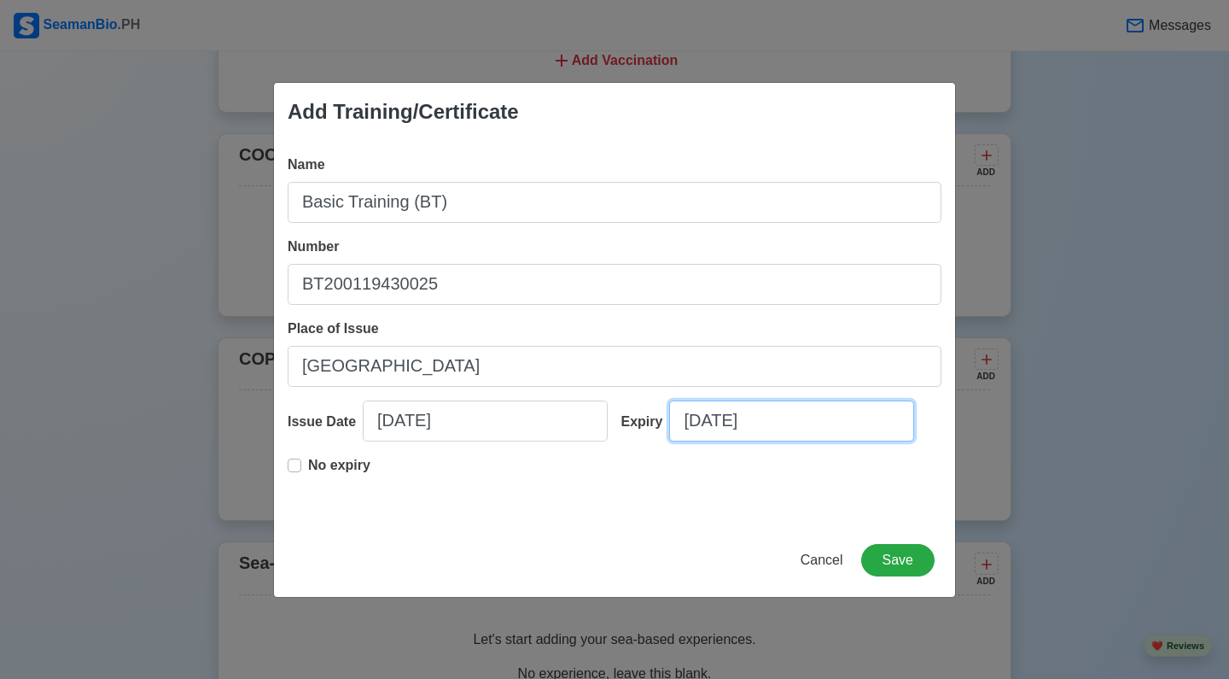
click at [792, 408] on input "08/28/2025" at bounding box center [791, 420] width 245 height 41
select select "****"
select select "******"
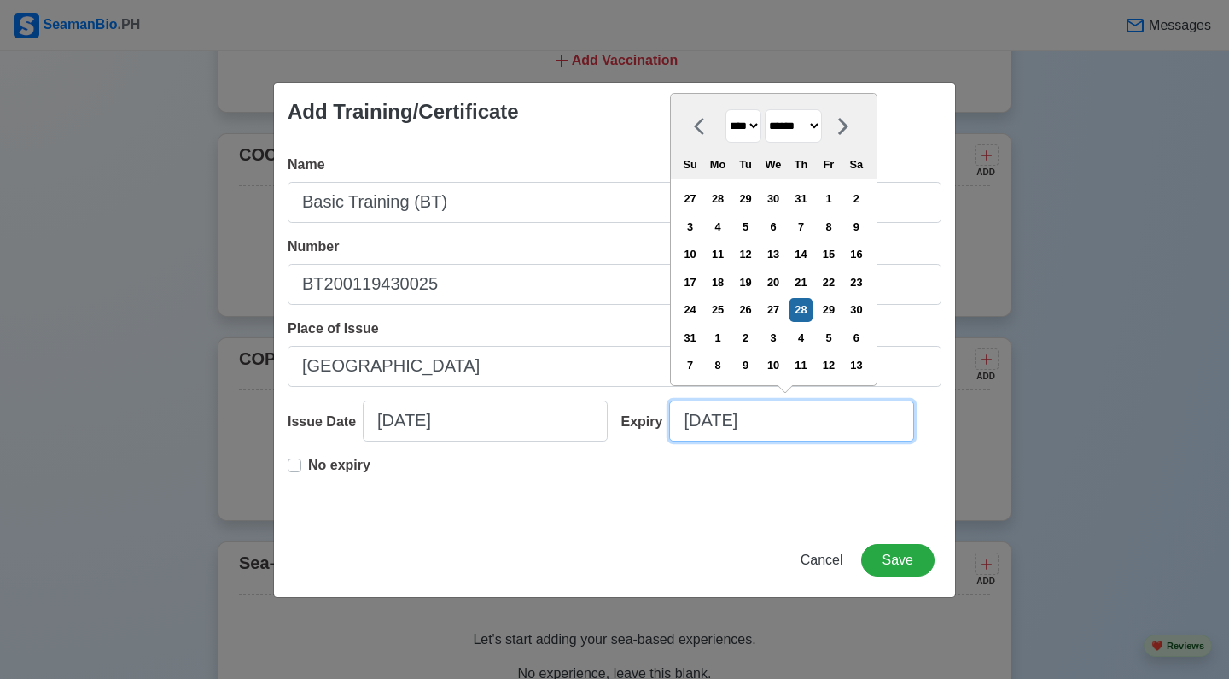
click at [792, 408] on input "08/28/2025" at bounding box center [791, 420] width 245 height 41
click at [801, 407] on input "08/28/2025" at bounding box center [791, 420] width 245 height 41
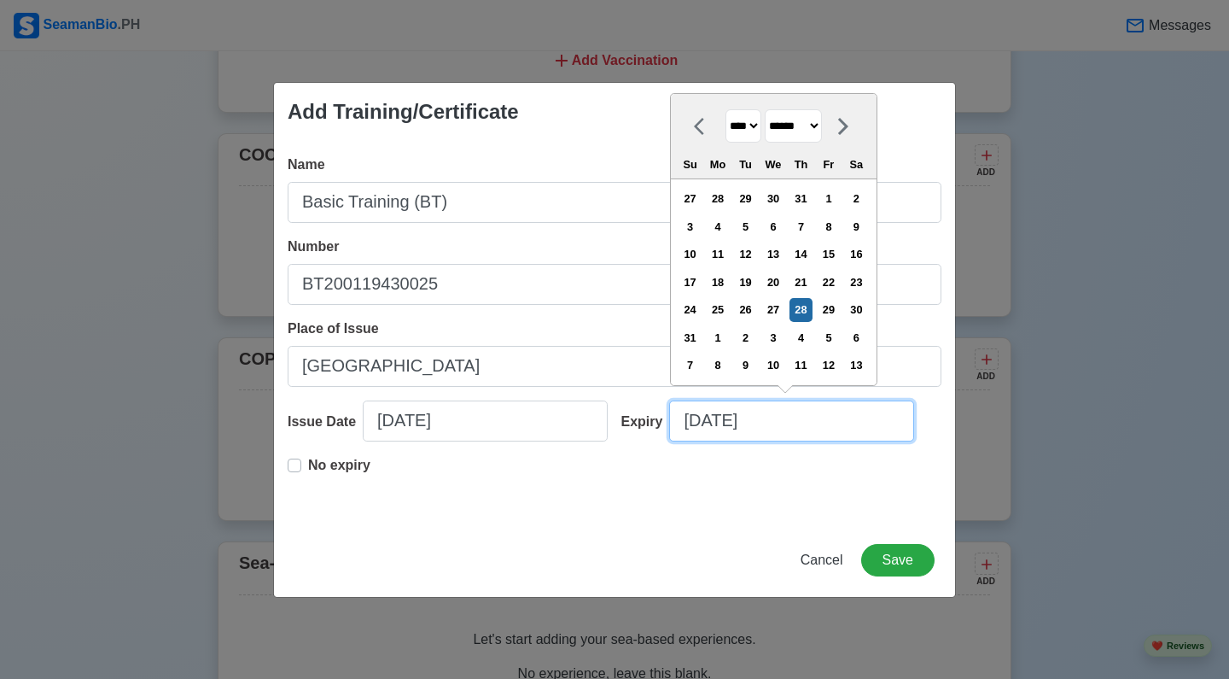
click at [801, 418] on input "08/28/2025" at bounding box center [791, 420] width 245 height 41
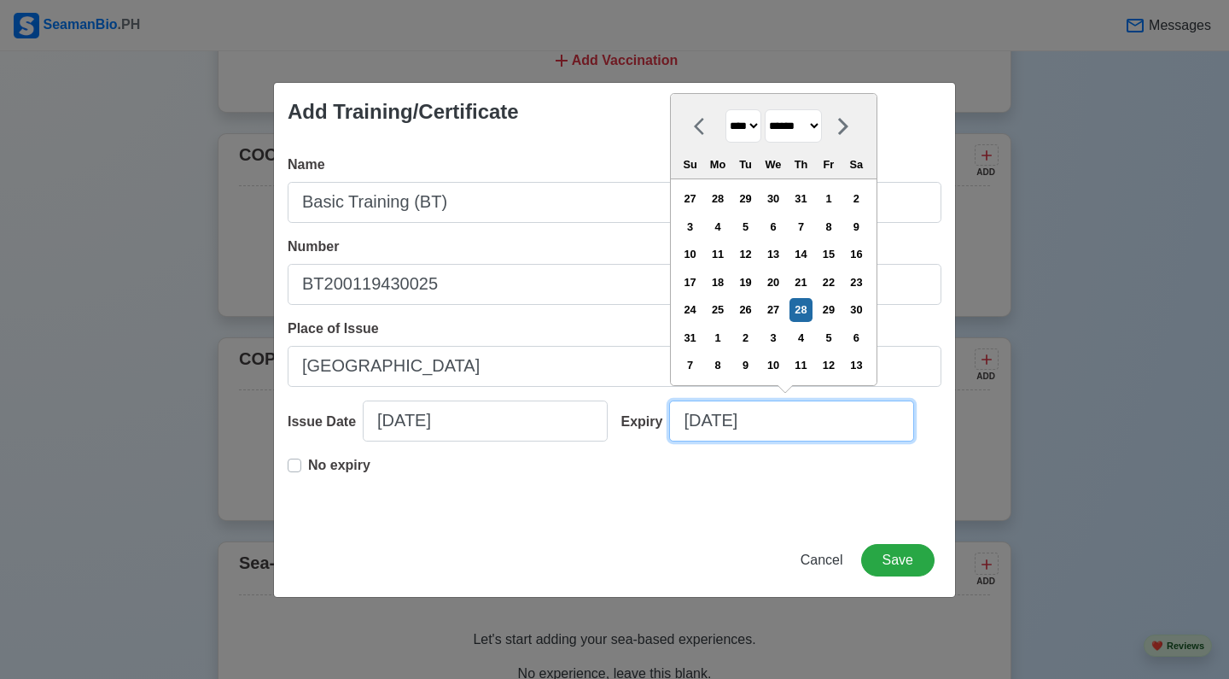
click at [801, 418] on input "08/28/2025" at bounding box center [791, 420] width 245 height 41
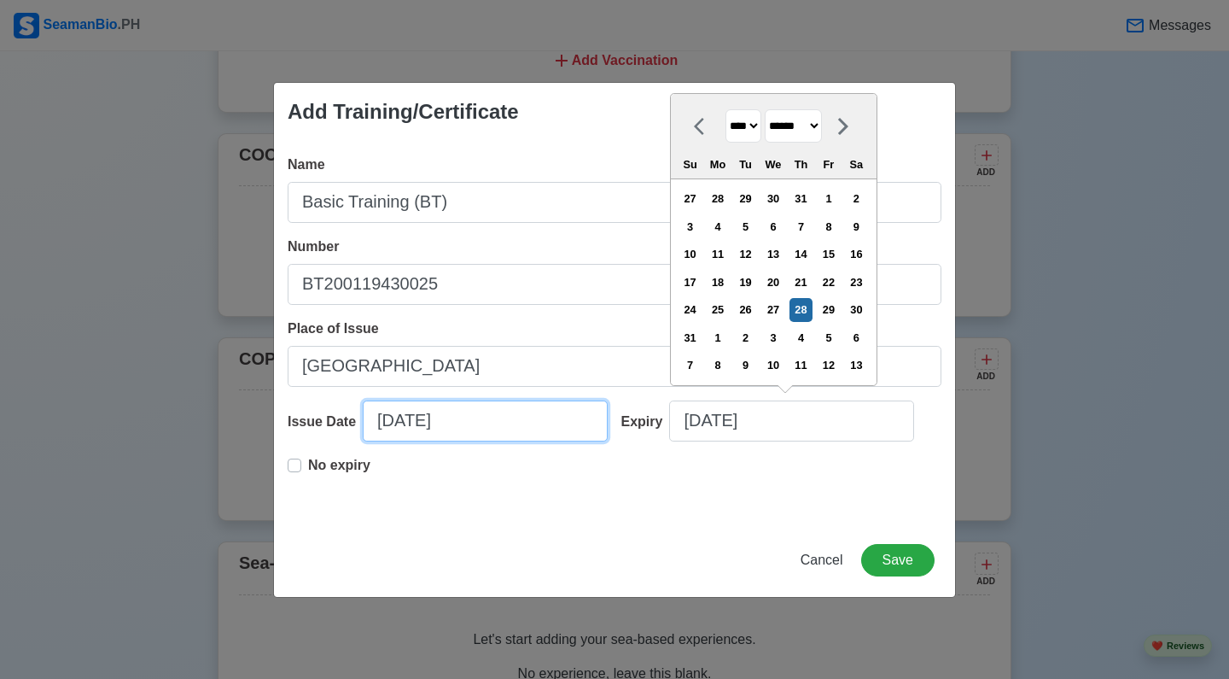
click at [448, 433] on input "08/28/2025" at bounding box center [485, 420] width 245 height 41
select select "****"
select select "******"
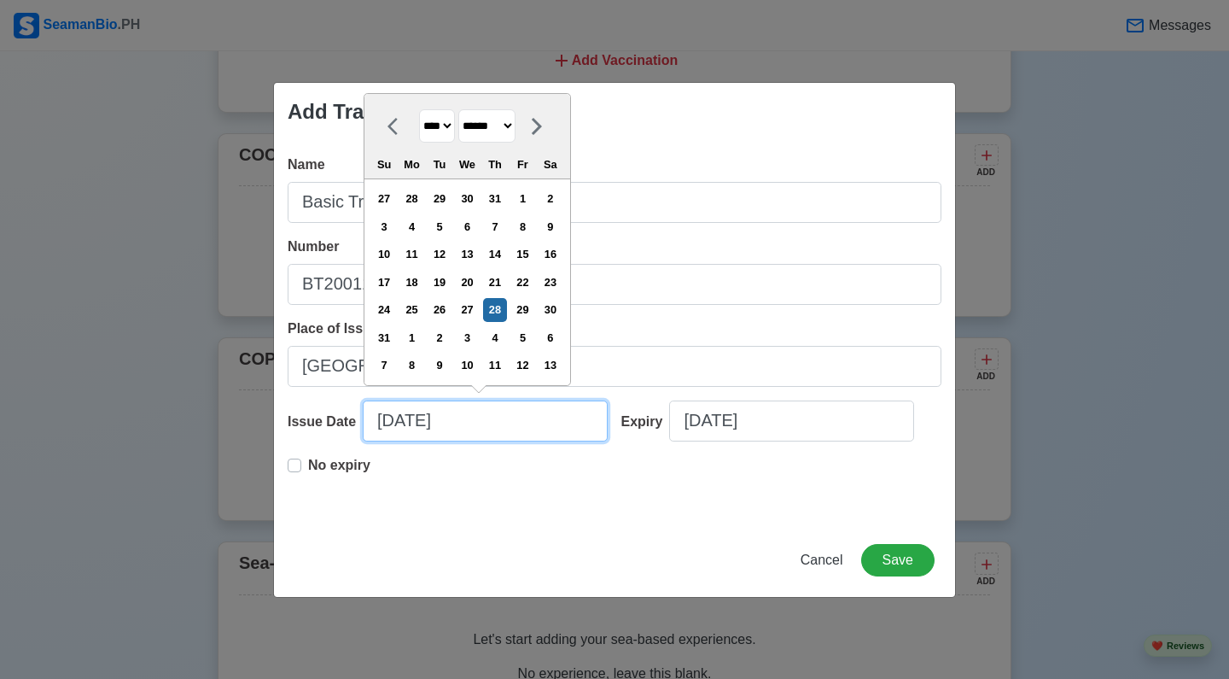
click at [448, 433] on input "08/28/2025" at bounding box center [485, 420] width 245 height 41
click at [450, 412] on input "08/28/2025" at bounding box center [485, 420] width 245 height 41
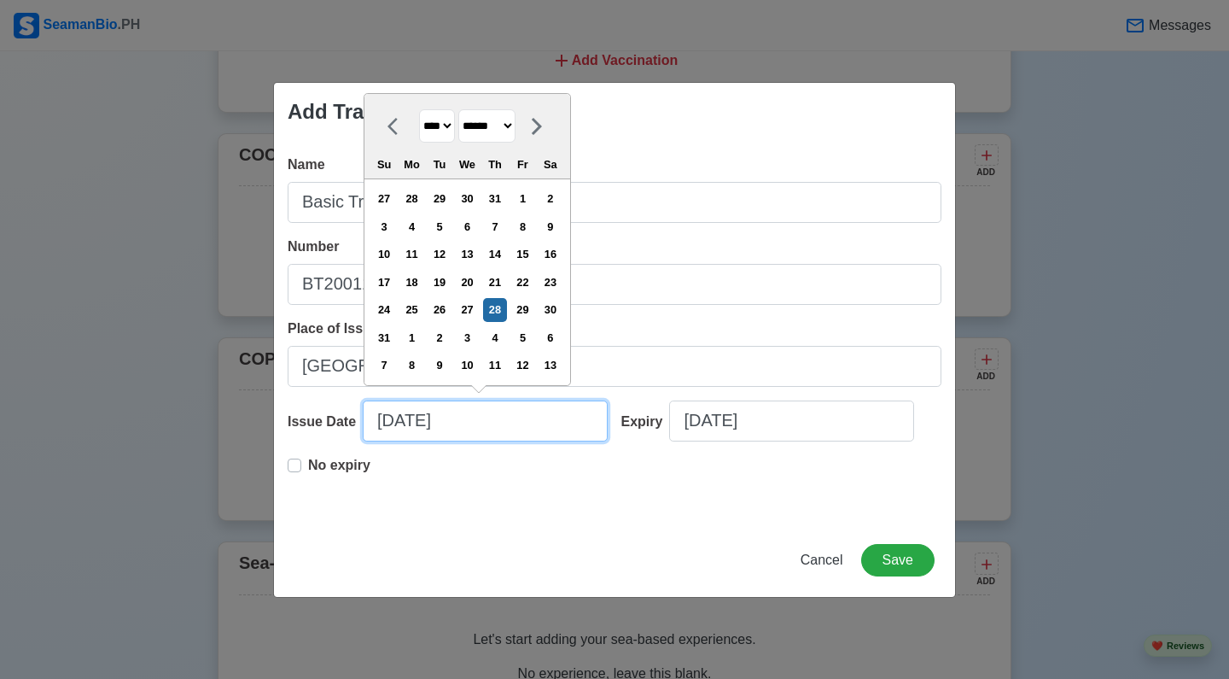
click at [450, 412] on input "08/28/2025" at bounding box center [485, 420] width 245 height 41
type input "07"
select select "****"
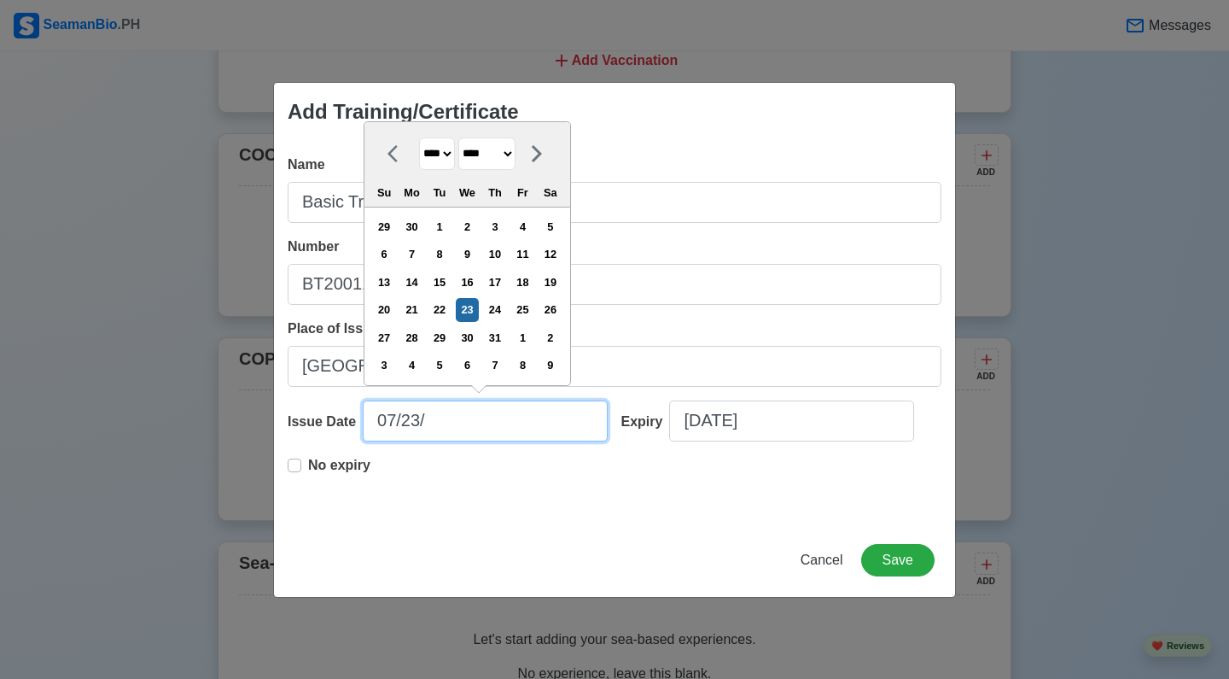
type input "07/23/2"
select select "****"
type input "07/23/20"
select select "****"
type input "07/23/2025"
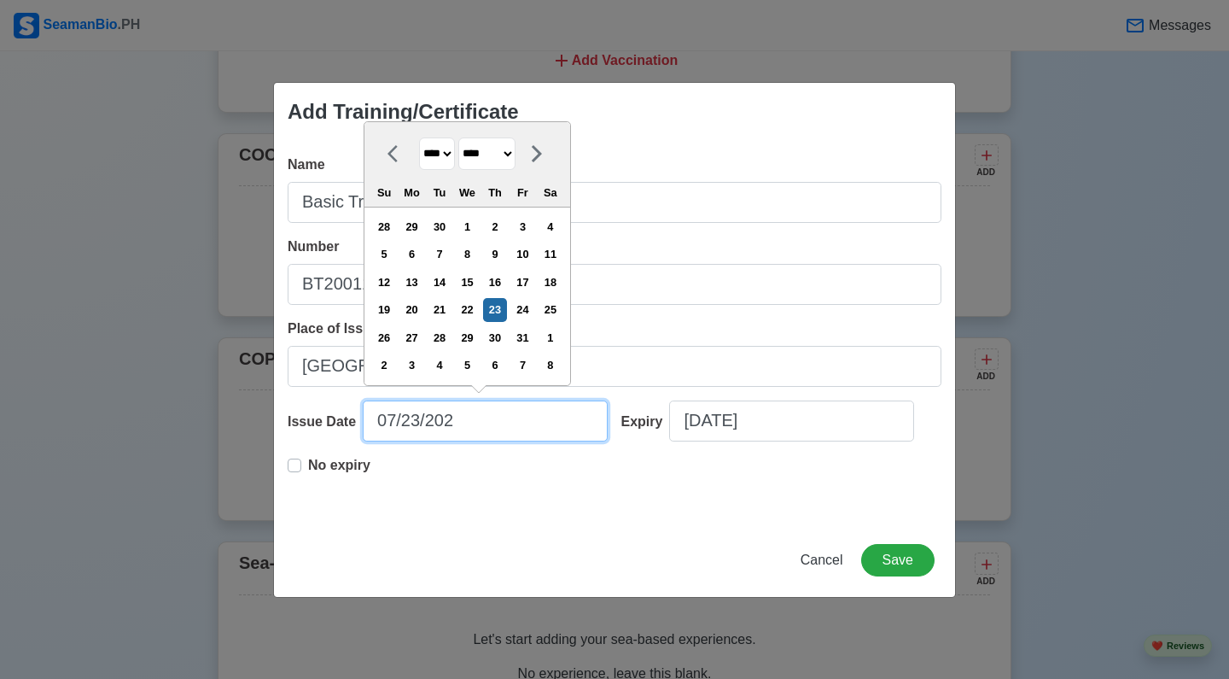
select select "****"
type input "07/23/2025"
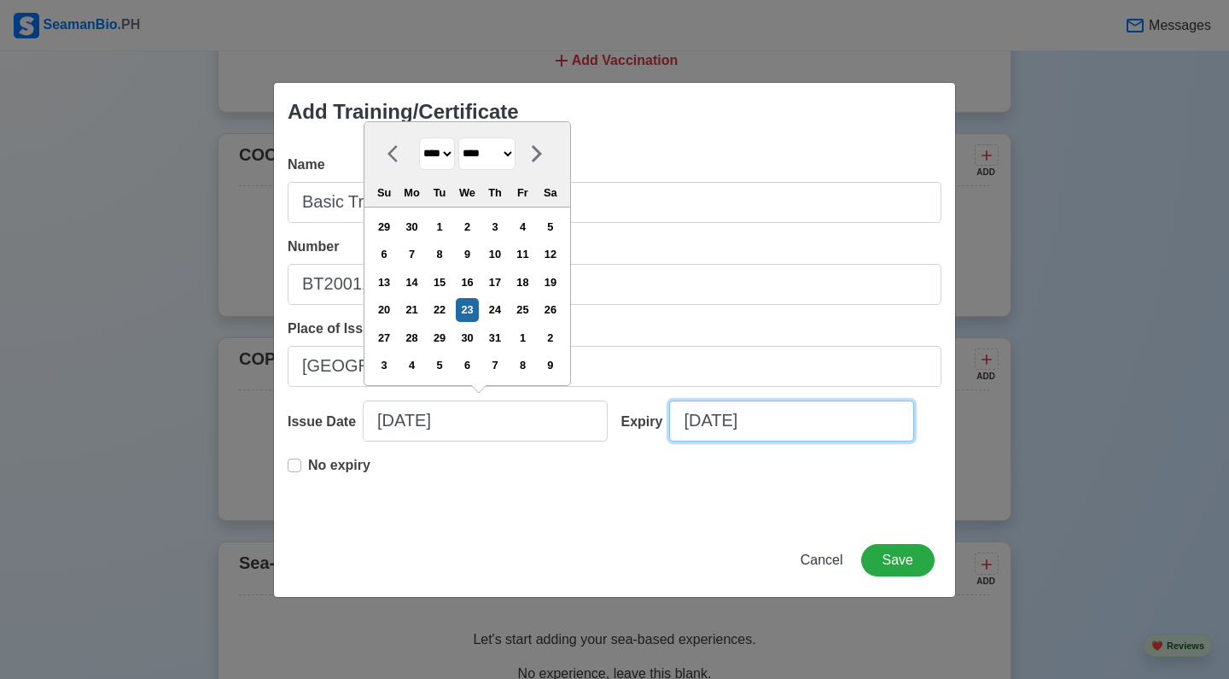
click at [774, 412] on input "08/28/2025" at bounding box center [791, 420] width 245 height 41
select select "****"
select select "******"
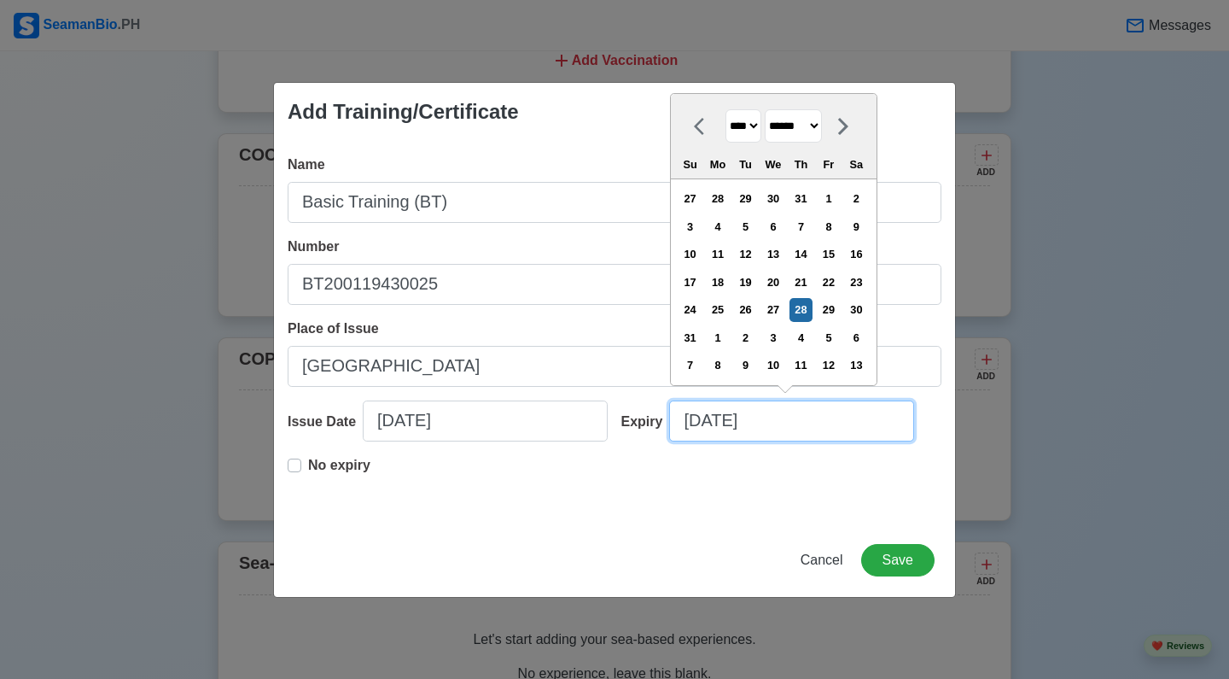
click at [774, 412] on input "08/28/2025" at bounding box center [791, 420] width 245 height 41
click at [706, 426] on input "08/28/2025" at bounding box center [791, 420] width 245 height 41
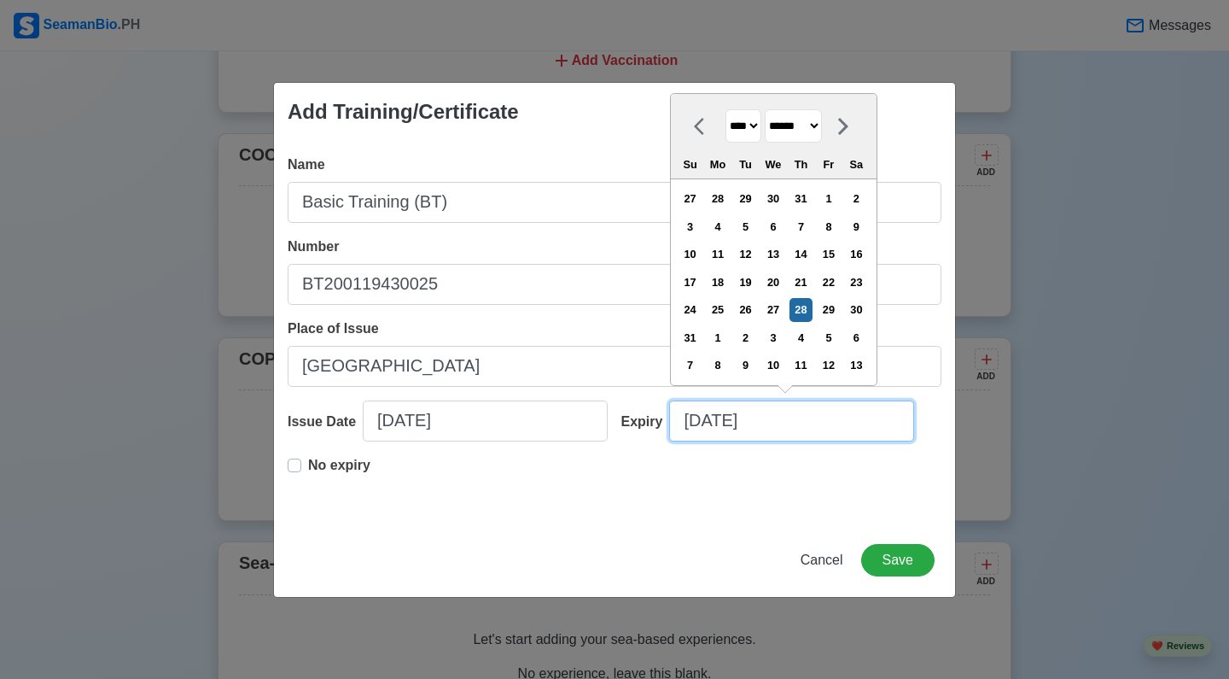
click at [715, 426] on input "08/28/2025" at bounding box center [791, 420] width 245 height 41
type input "07"
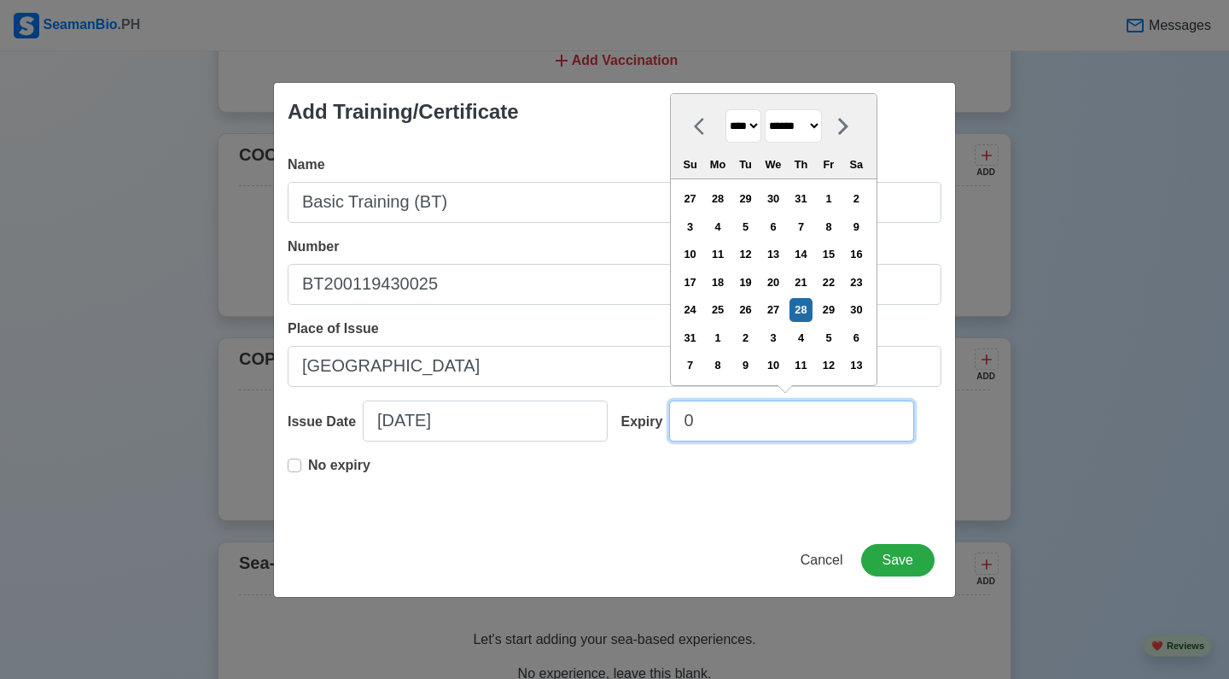
select select "****"
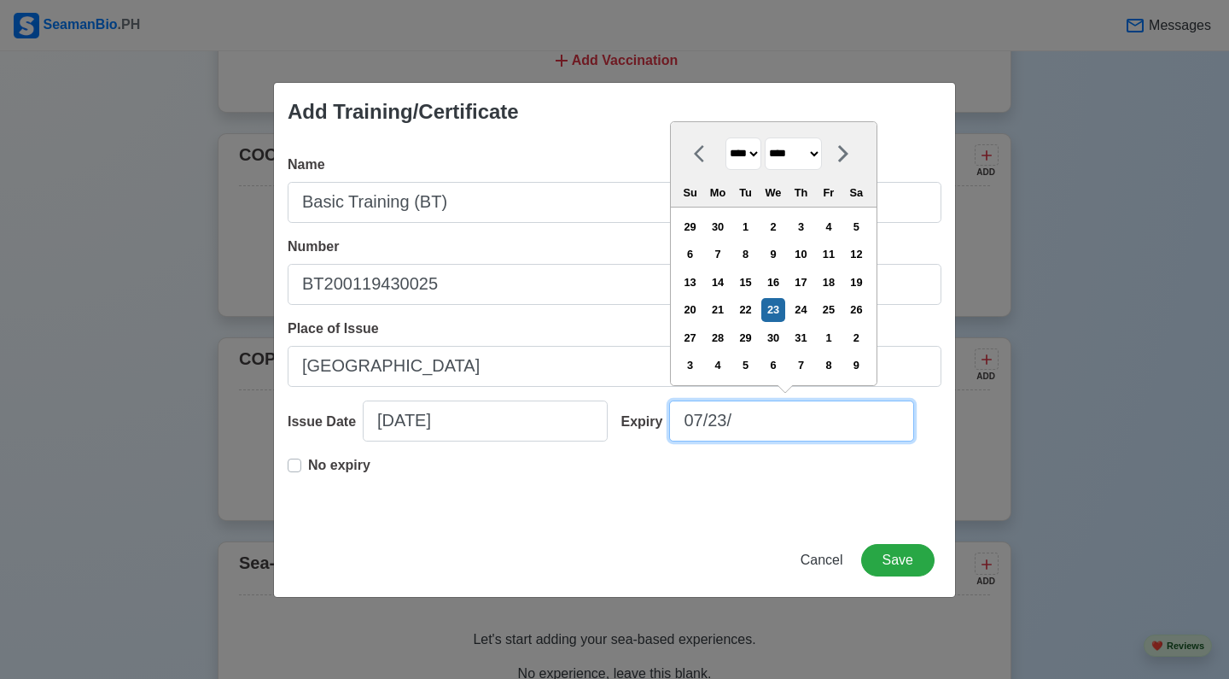
type input "07/23/2"
select select "****"
type input "07/23/20"
select select "****"
type input "07/23/2030"
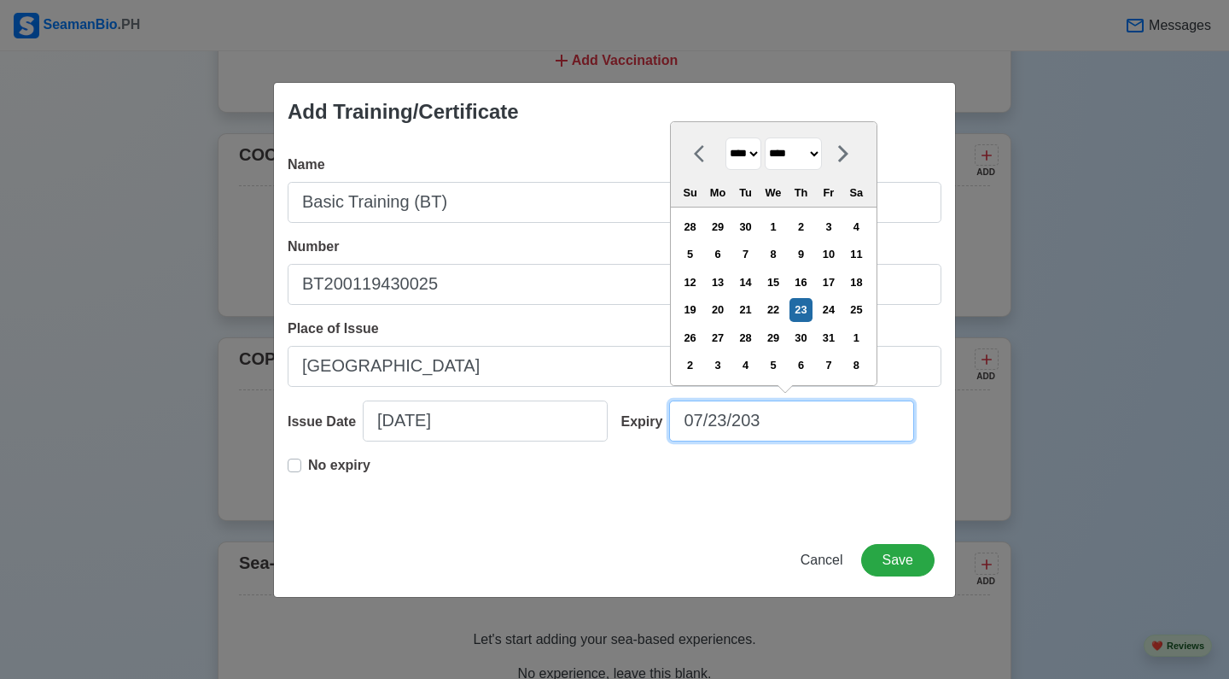
select select "****"
type input "07/23/2030"
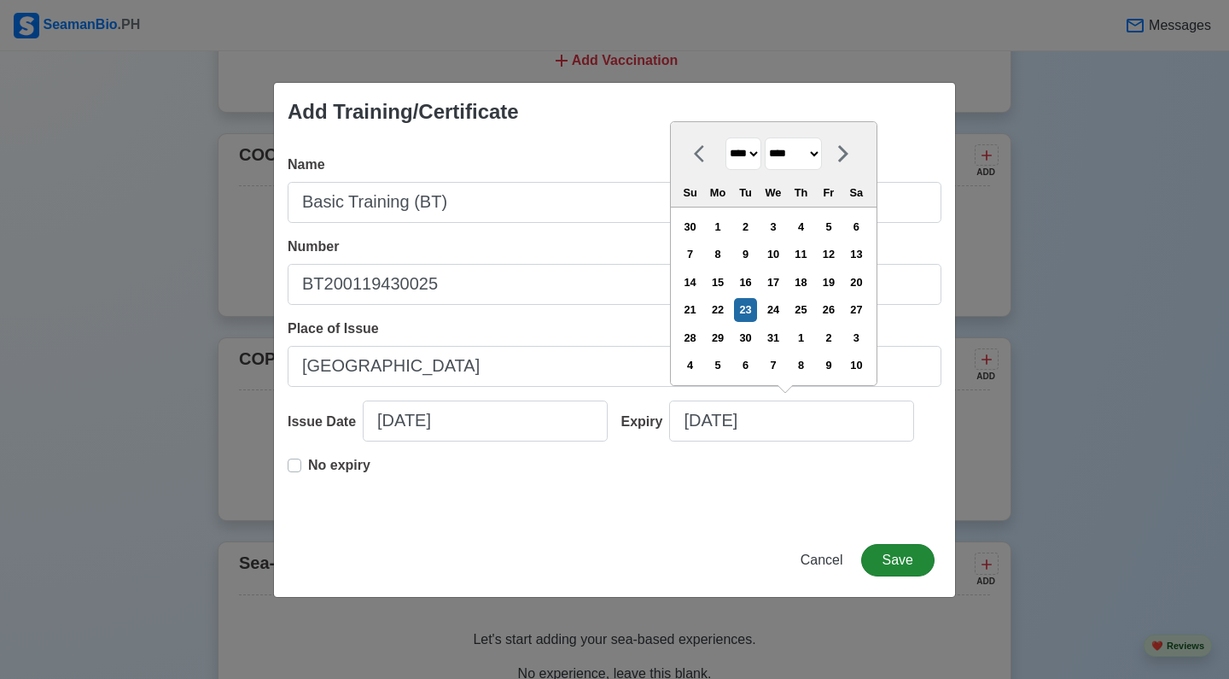
click at [801, 558] on button "Save" at bounding box center [897, 560] width 73 height 32
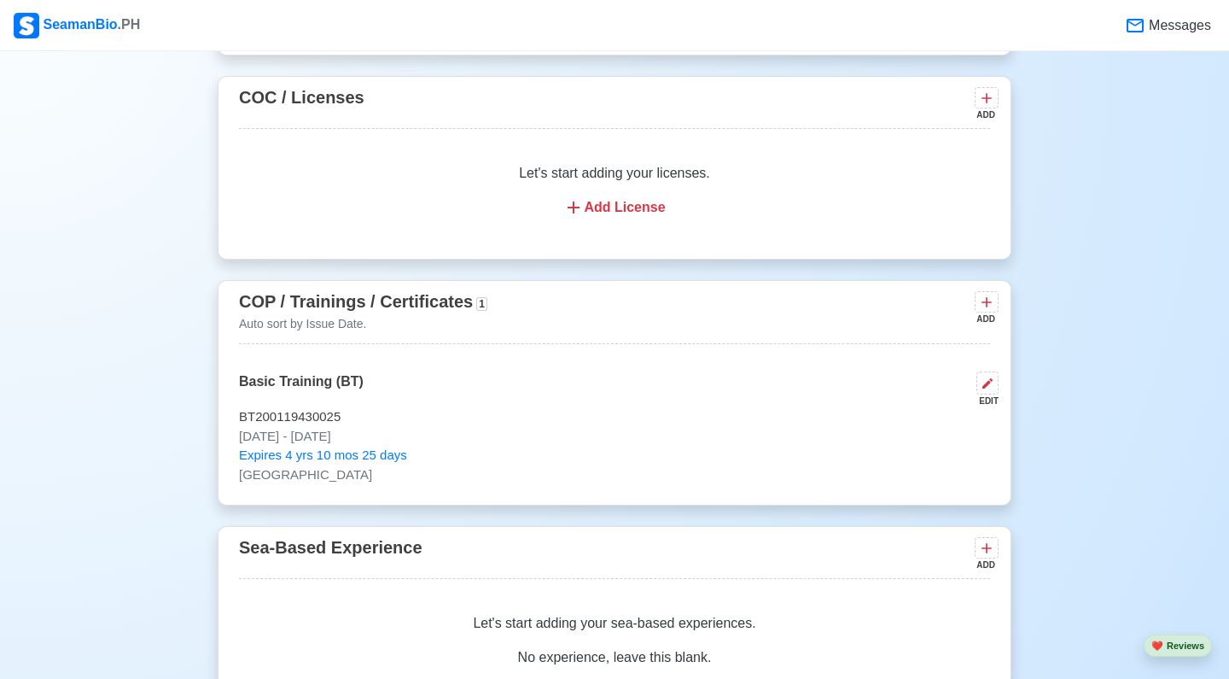
scroll to position [1898, 0]
click at [801, 305] on icon at bounding box center [986, 302] width 17 height 17
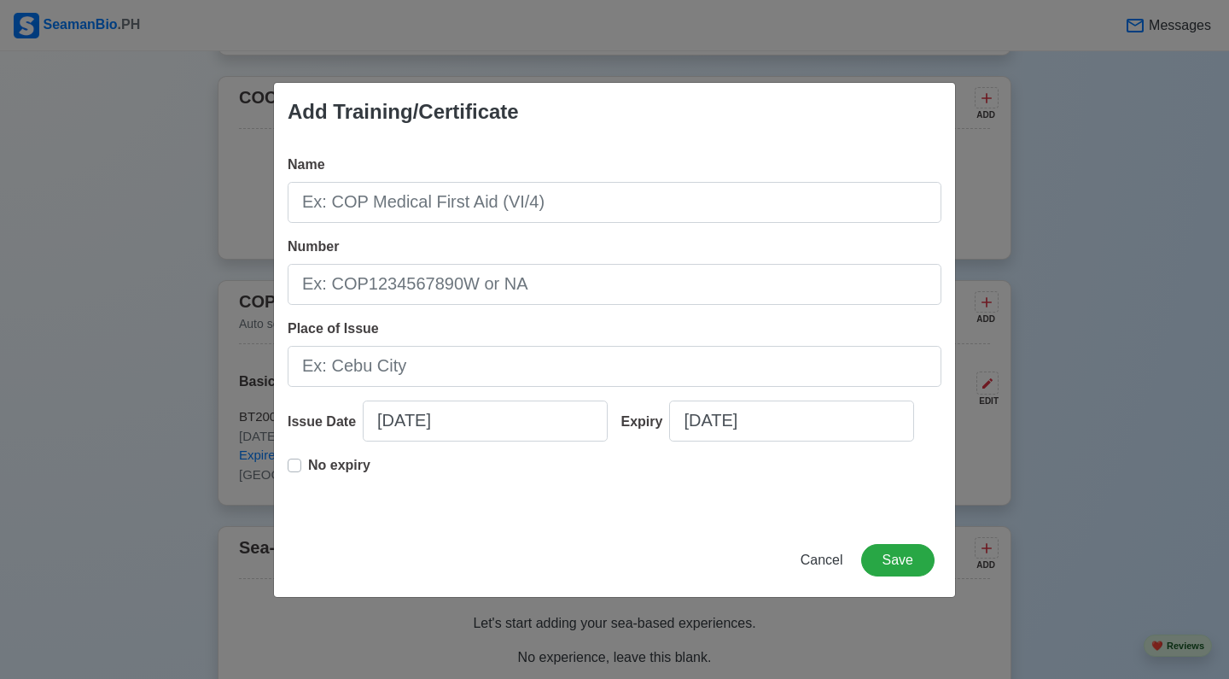
click at [53, 602] on div "Add Training/Certificate Name Number Place of Issue Issue Date 08/28/2025 Expir…" at bounding box center [614, 339] width 1229 height 679
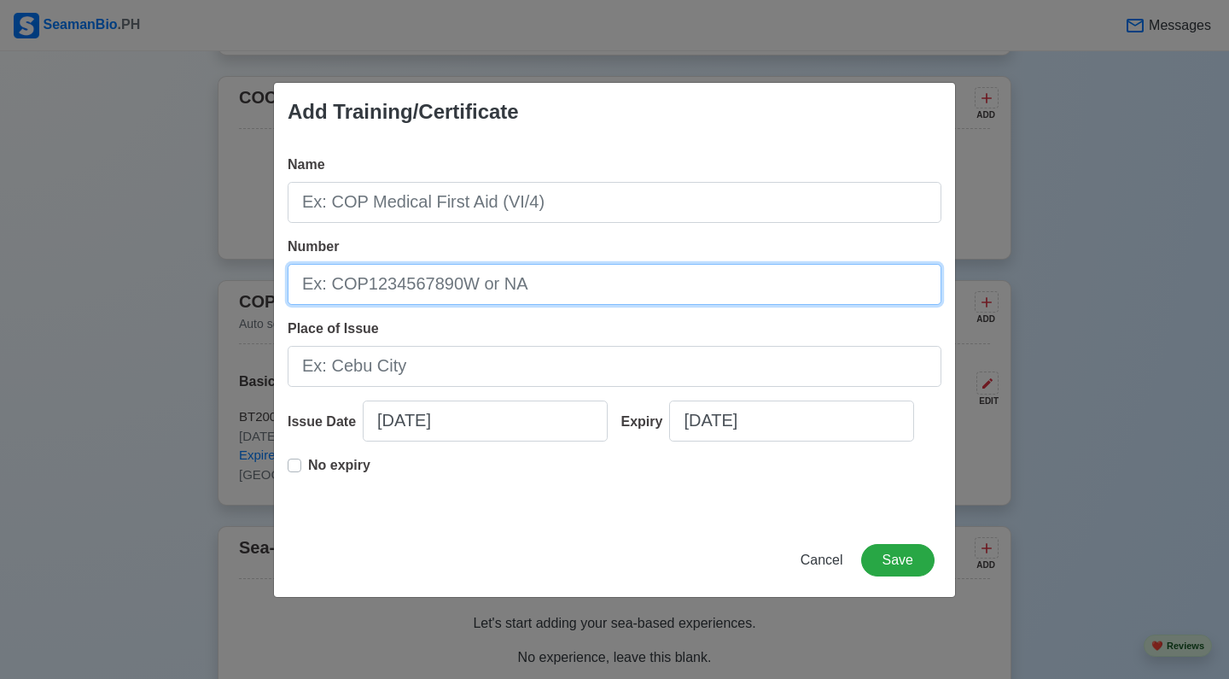
click at [554, 284] on input "Number" at bounding box center [615, 284] width 654 height 41
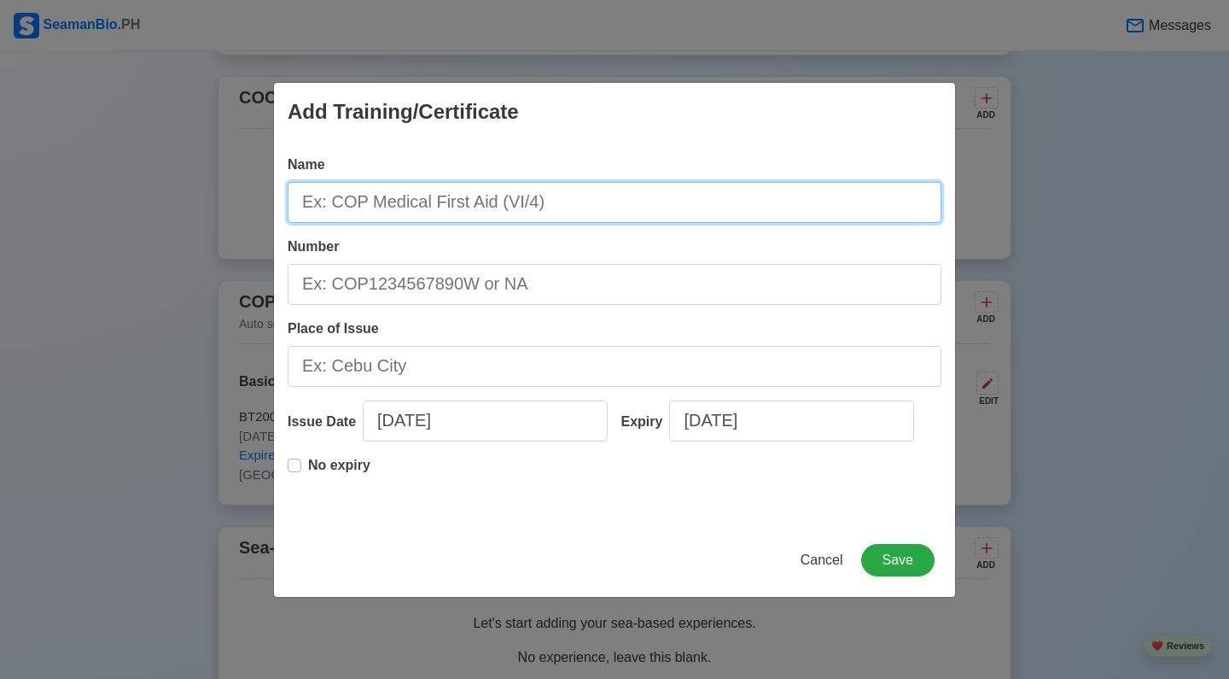
click at [587, 186] on input "Name" at bounding box center [615, 202] width 654 height 41
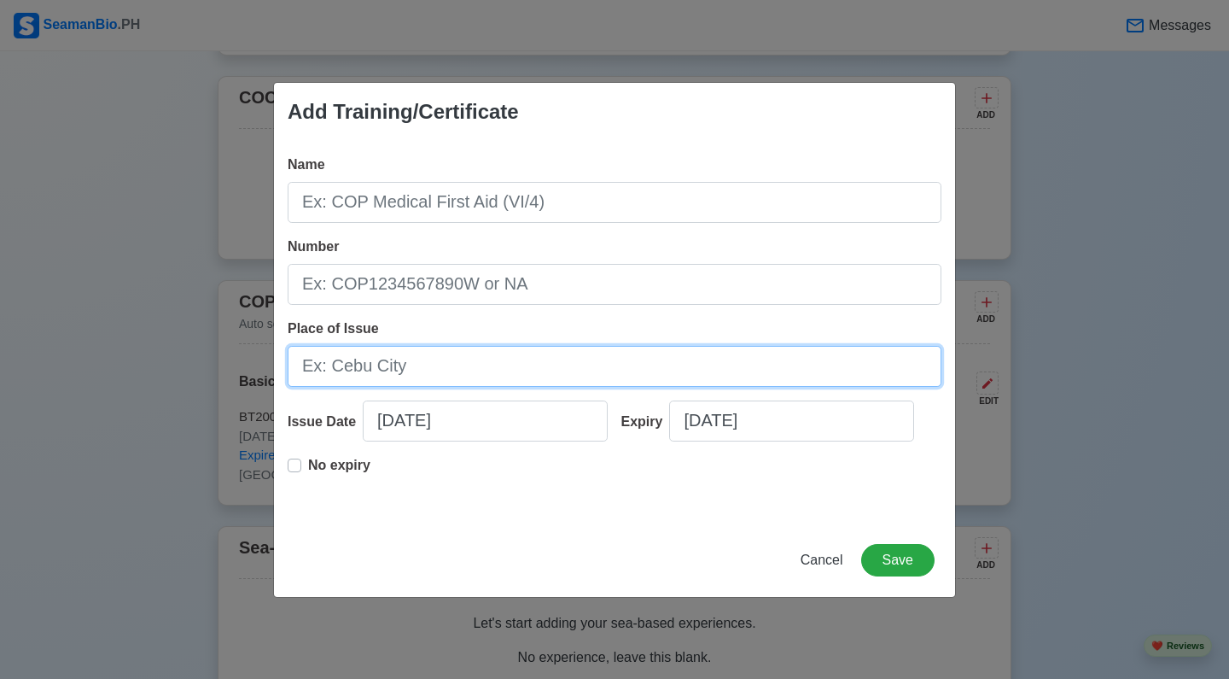
click at [455, 371] on input "Place of Issue" at bounding box center [615, 366] width 654 height 41
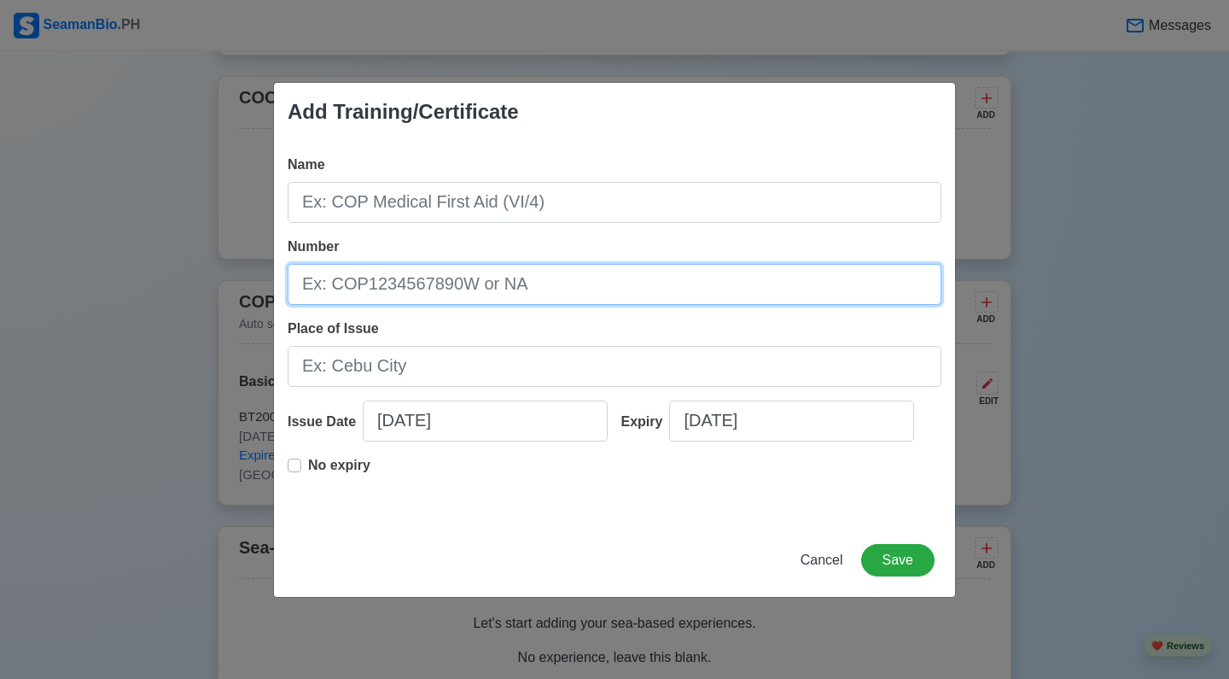
click at [519, 286] on input "Number" at bounding box center [615, 284] width 654 height 41
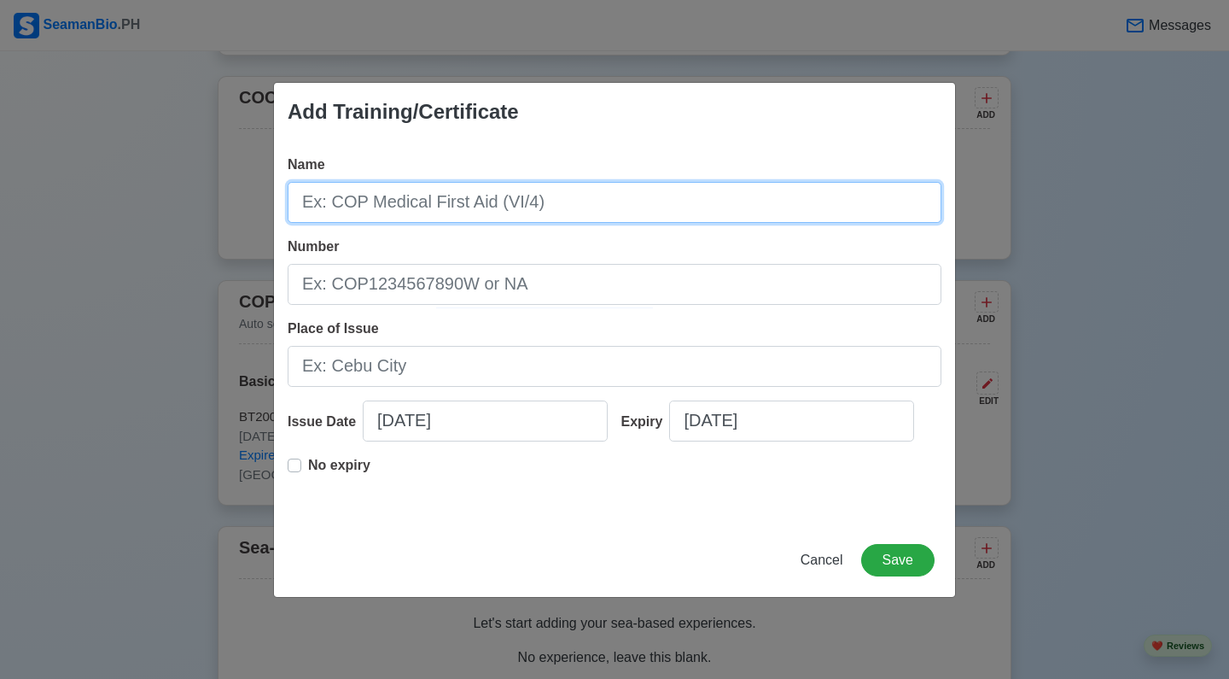
click at [574, 200] on input "Name" at bounding box center [615, 202] width 654 height 41
